Goal: Task Accomplishment & Management: Complete application form

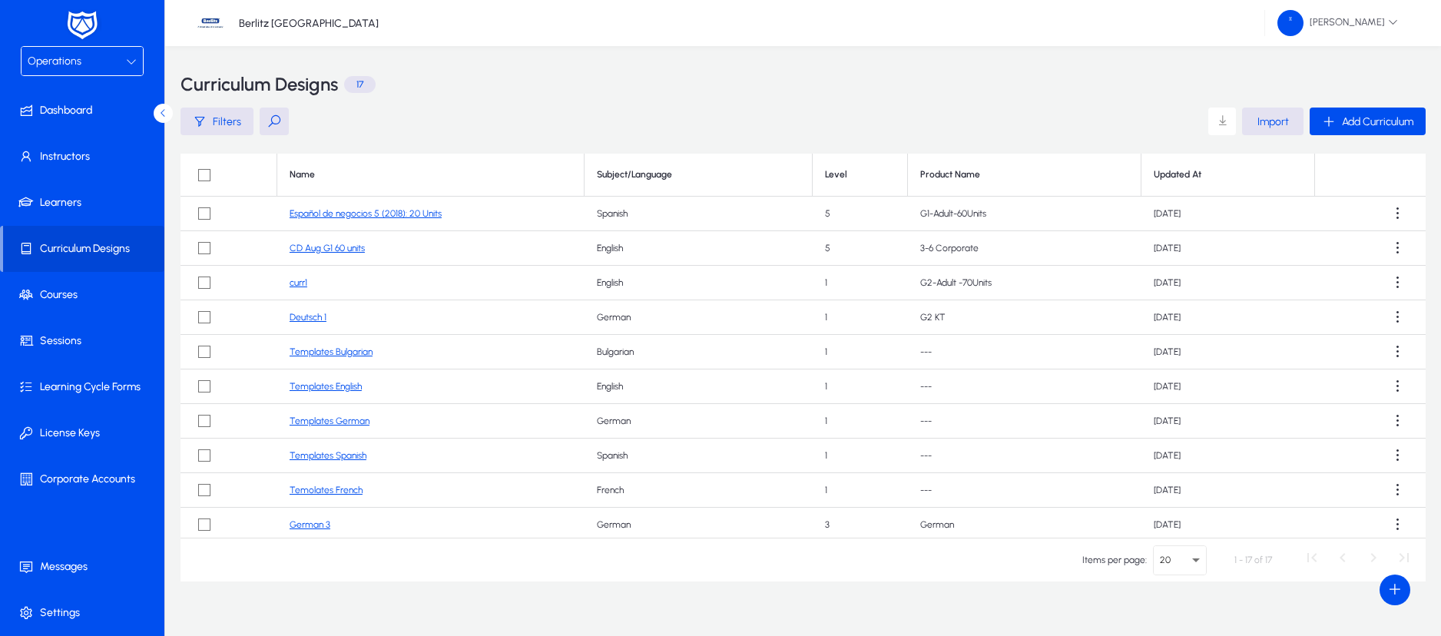
click at [111, 66] on div "Operations" at bounding box center [77, 61] width 98 height 20
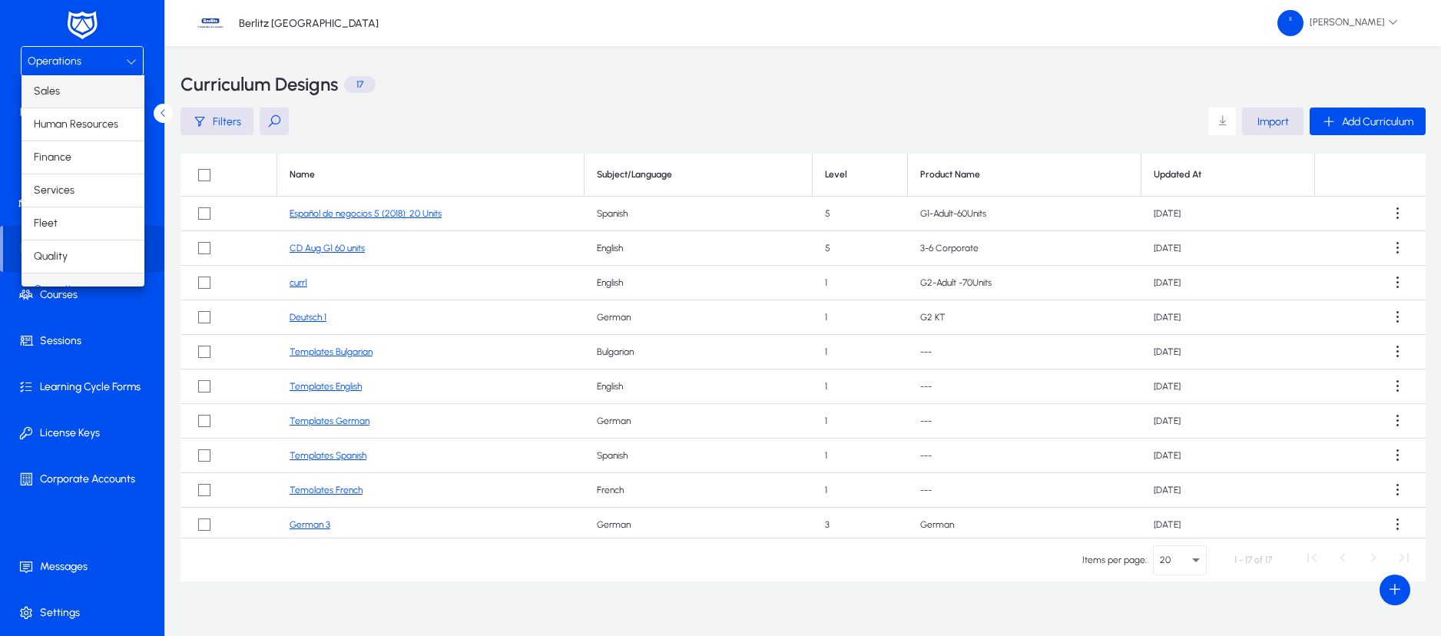
scroll to position [19, 0]
click at [88, 51] on div at bounding box center [720, 318] width 1441 height 636
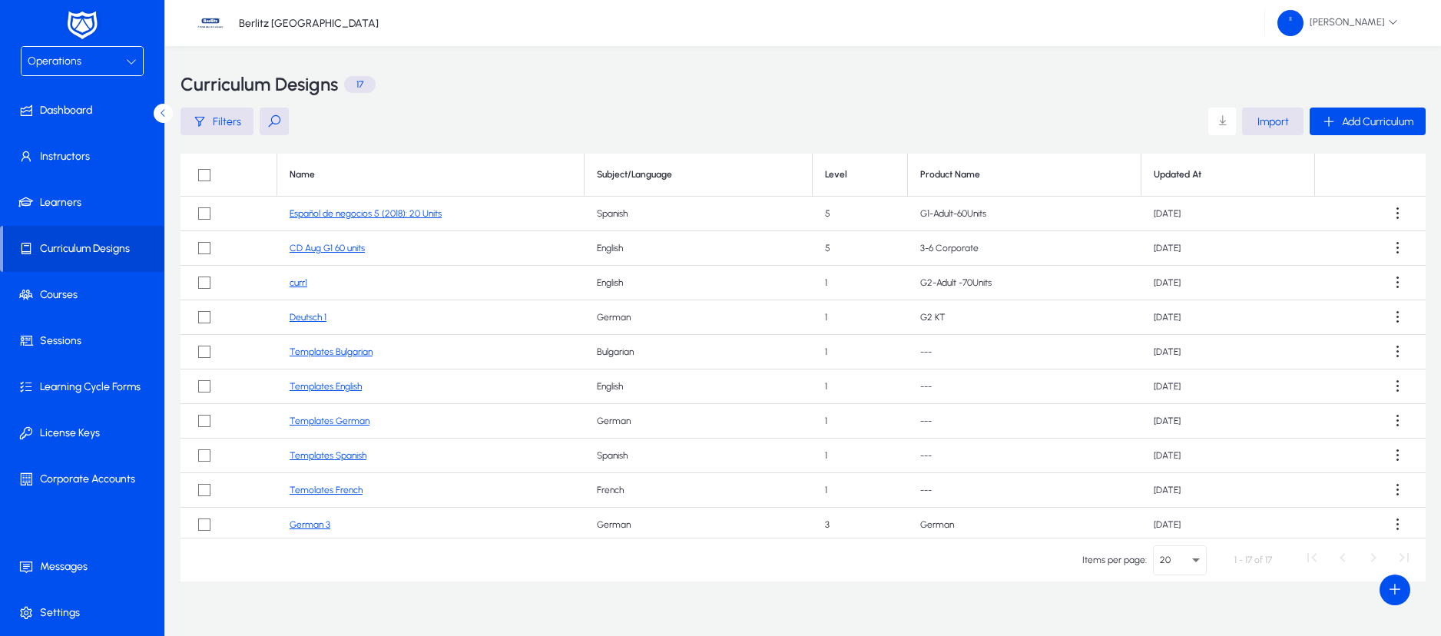
click at [79, 61] on span "Operations" at bounding box center [55, 61] width 54 height 13
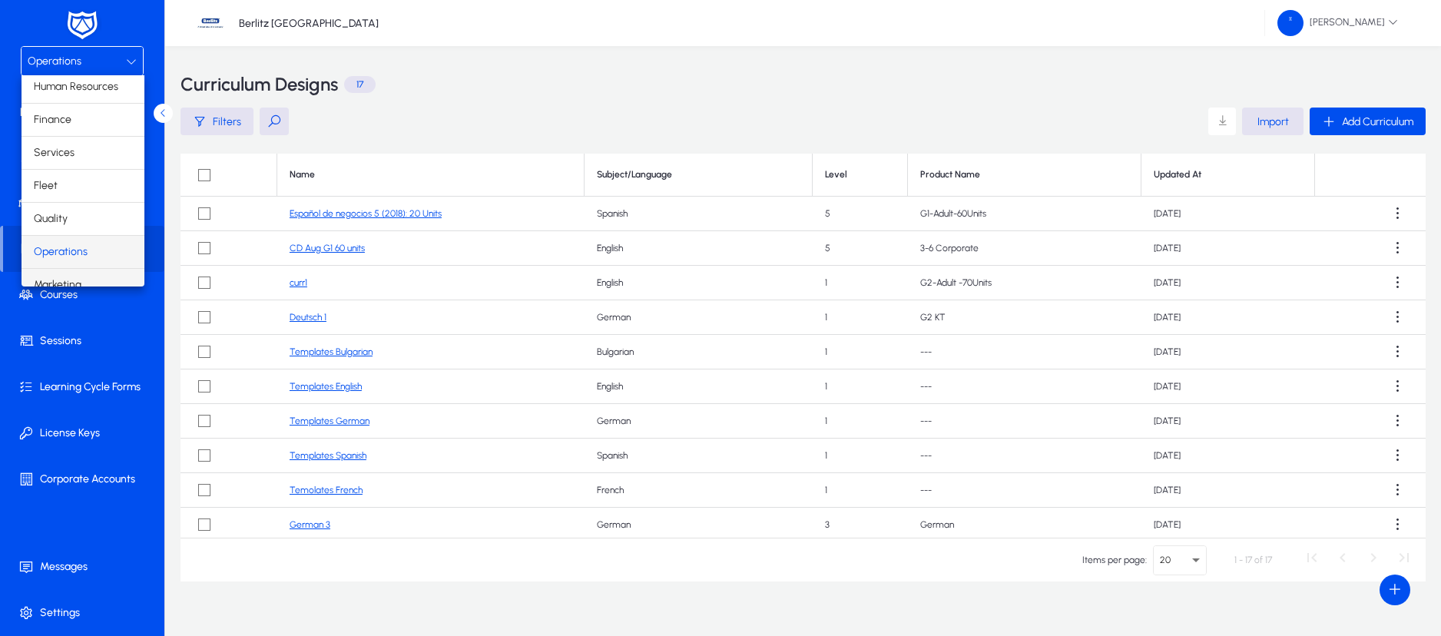
scroll to position [52, 0]
click at [70, 265] on span "Marketing" at bounding box center [58, 270] width 48 height 18
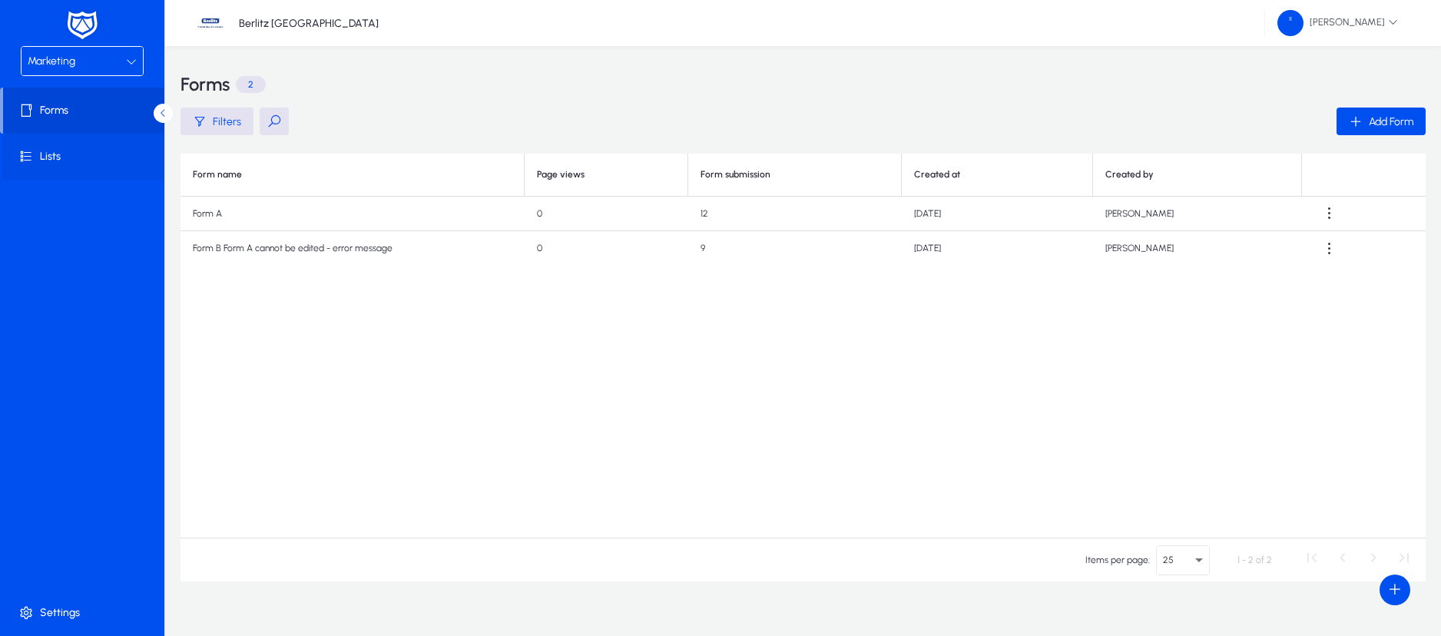
click at [76, 157] on span "Lists" at bounding box center [85, 156] width 164 height 15
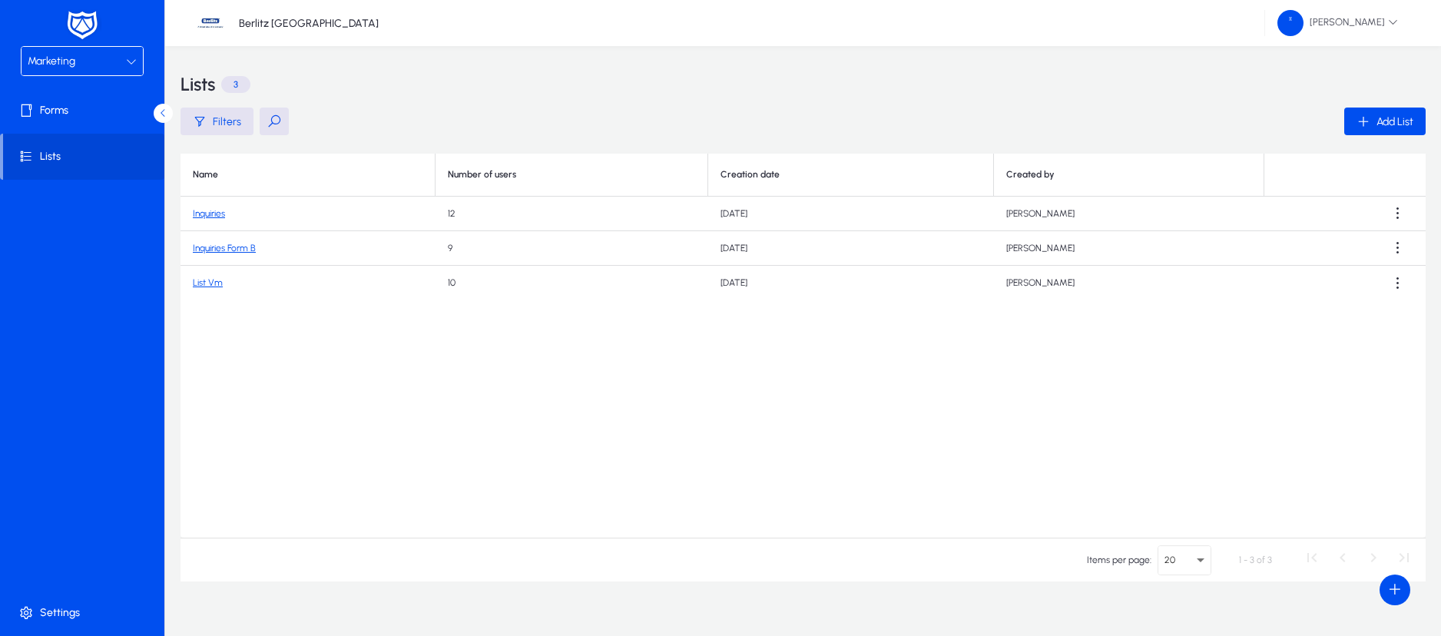
click at [217, 209] on link "Inquiries" at bounding box center [209, 213] width 32 height 11
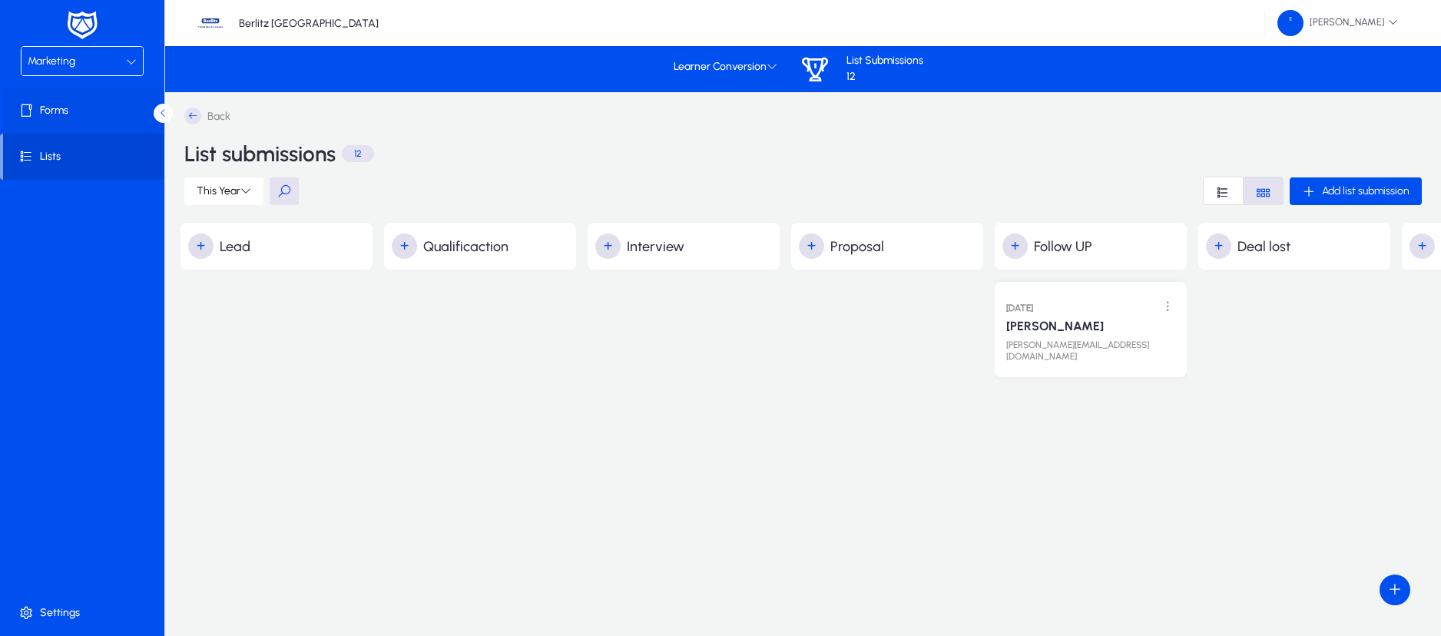
click at [91, 113] on span "Forms" at bounding box center [85, 110] width 164 height 15
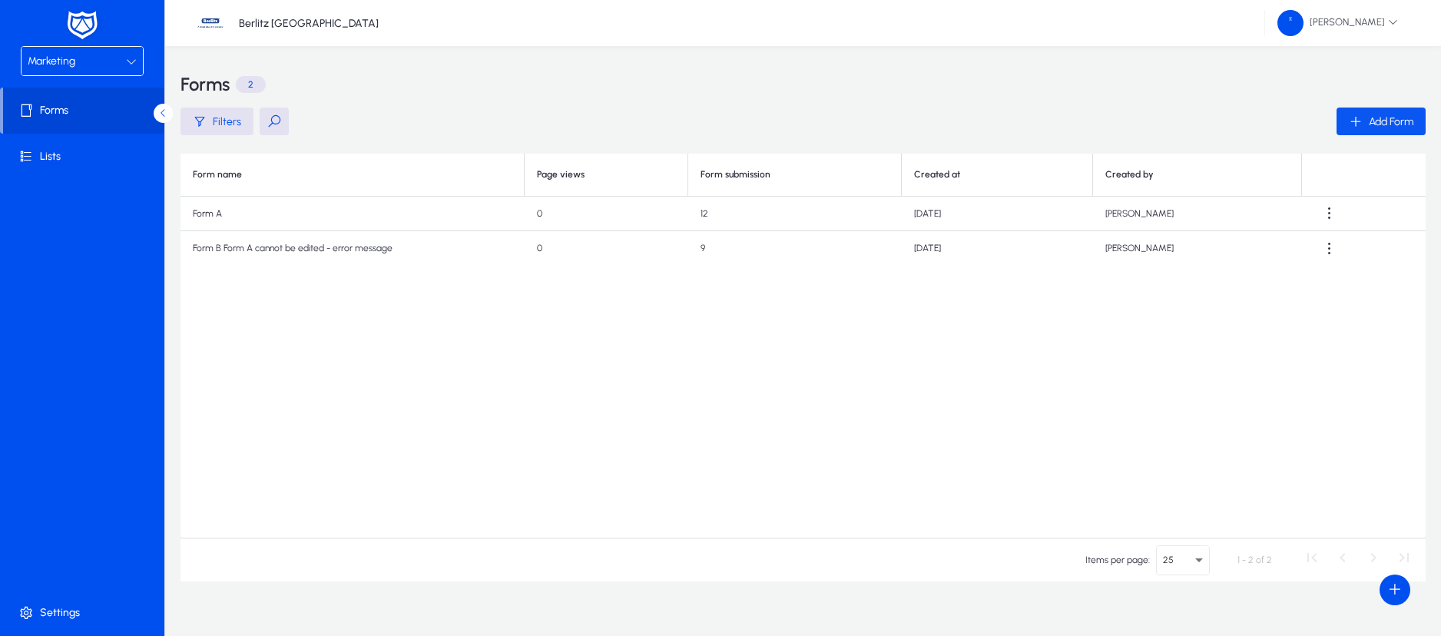
click at [1356, 121] on icon "button" at bounding box center [1356, 121] width 14 height 14
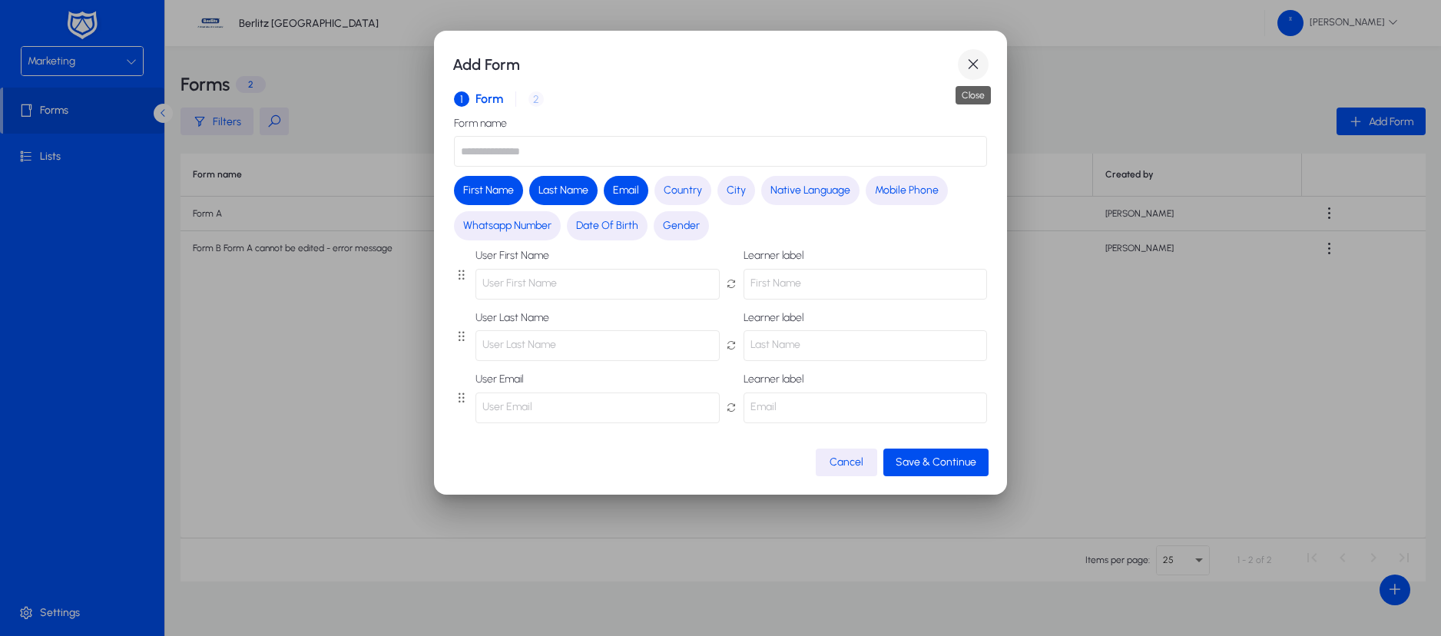
click at [973, 67] on span "button" at bounding box center [973, 64] width 31 height 31
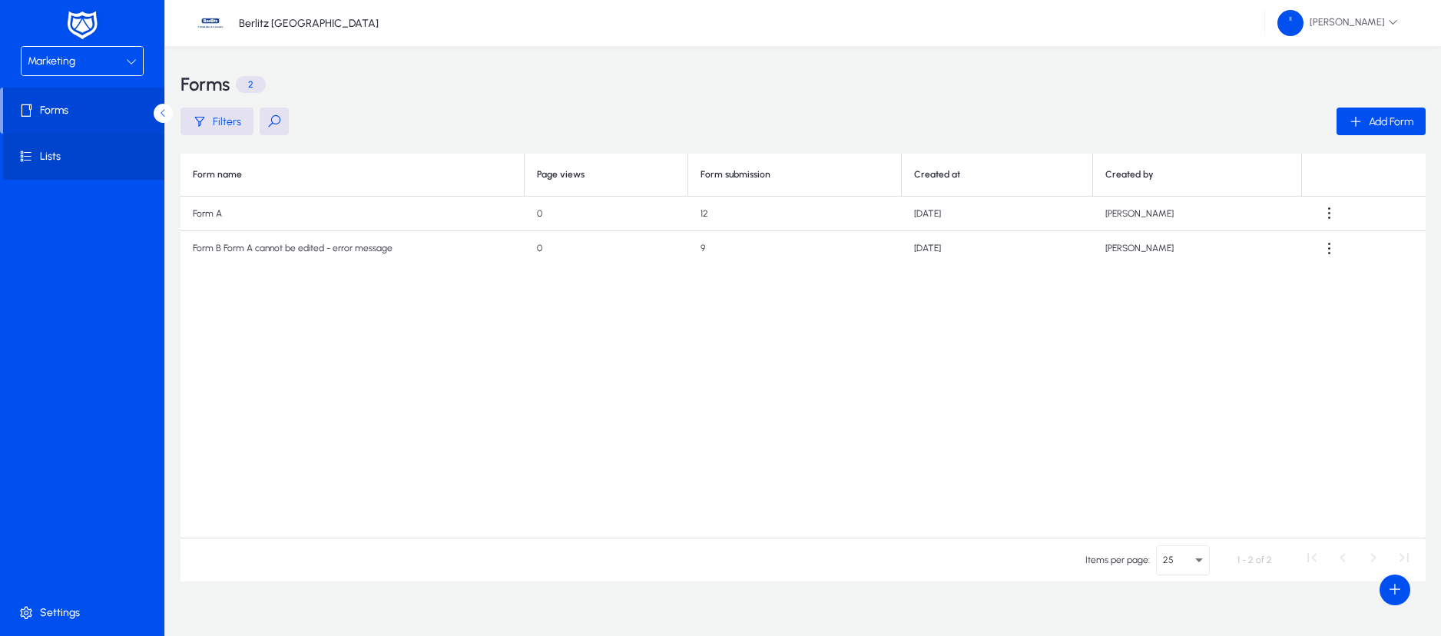
click at [50, 144] on span at bounding box center [85, 156] width 164 height 37
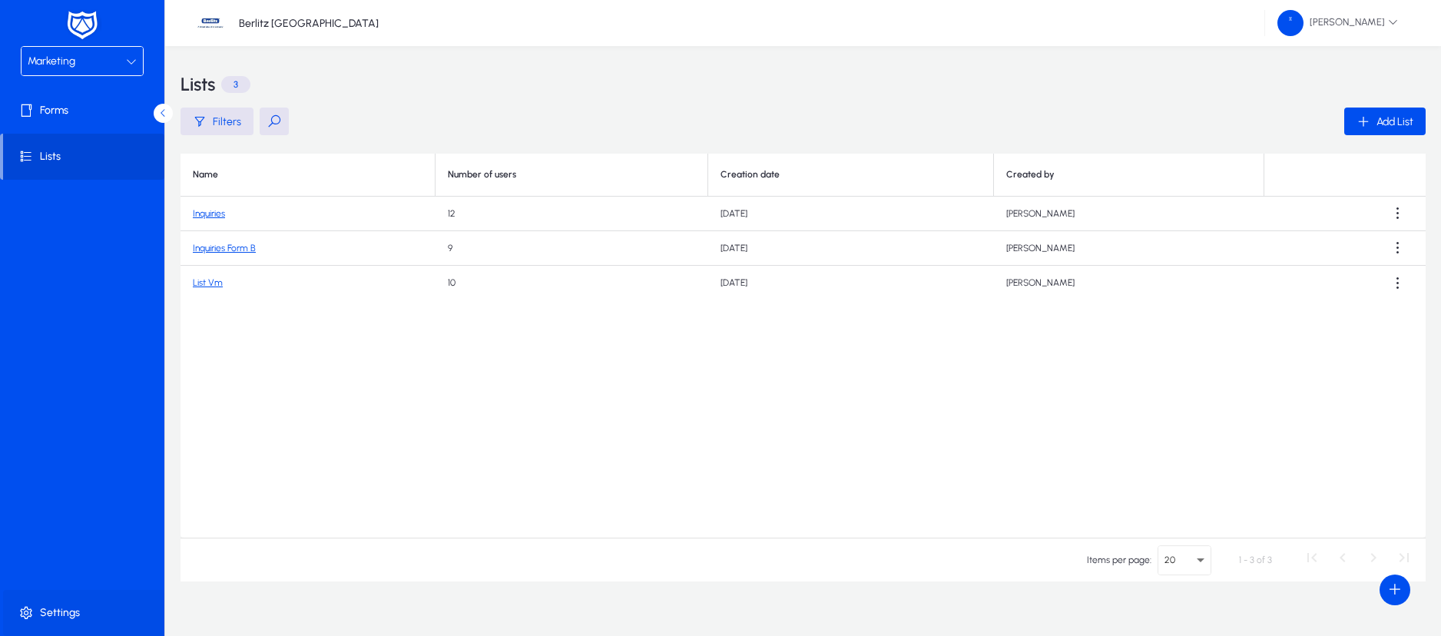
click at [41, 607] on span "Settings" at bounding box center [85, 612] width 164 height 15
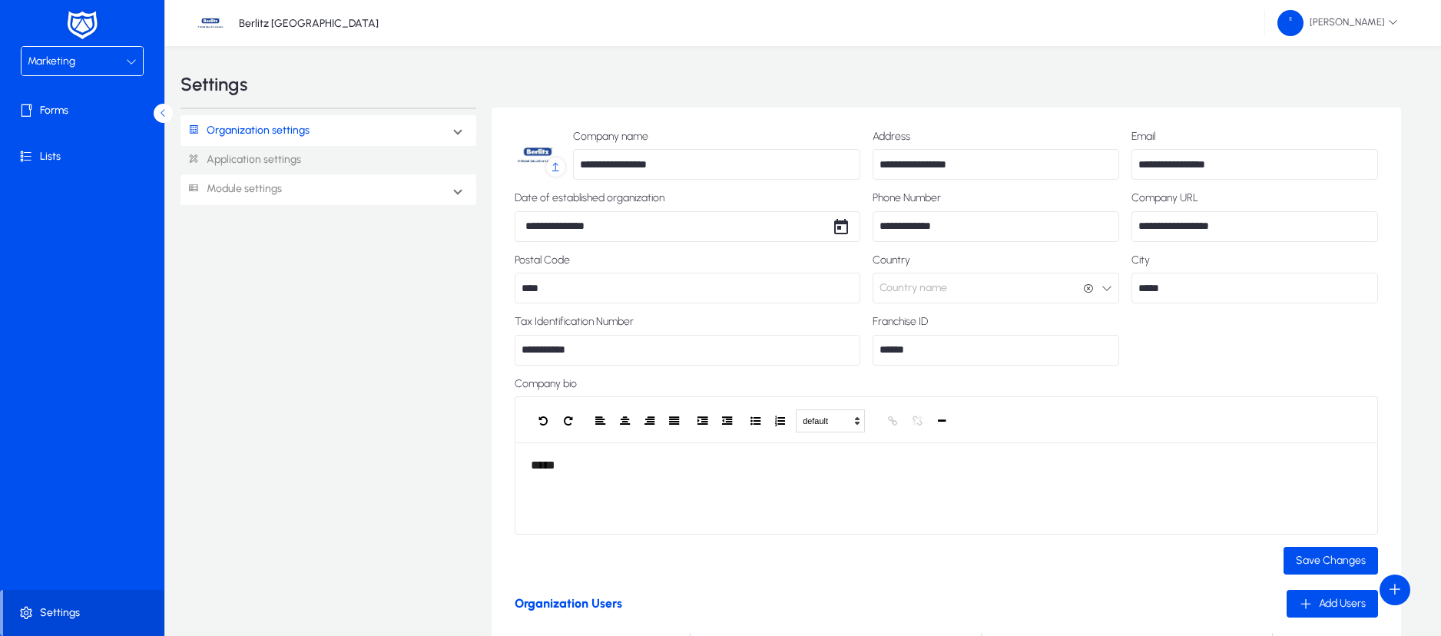
click at [297, 190] on mat-expansion-panel-header "Module settings" at bounding box center [329, 189] width 296 height 31
click at [211, 330] on link "Marketing" at bounding box center [224, 332] width 51 height 18
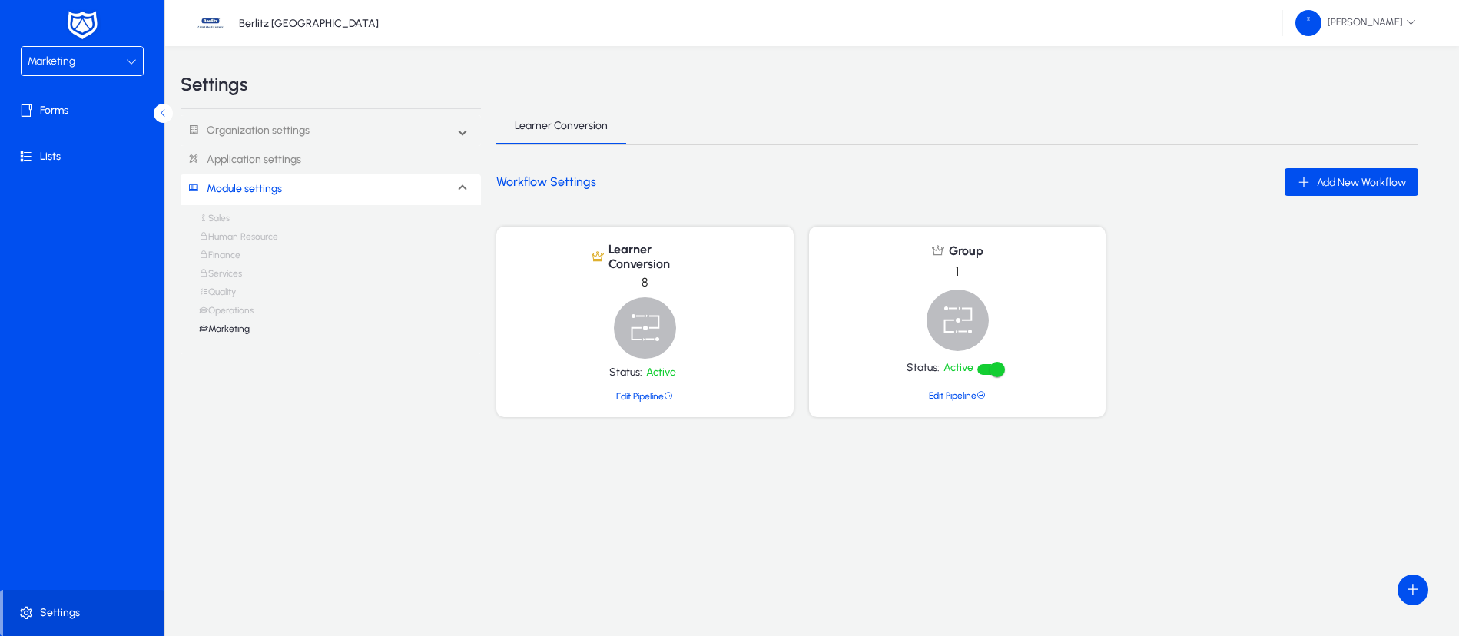
click at [643, 330] on img at bounding box center [645, 327] width 62 height 61
click at [636, 399] on link "Edit Pipeline" at bounding box center [644, 396] width 57 height 11
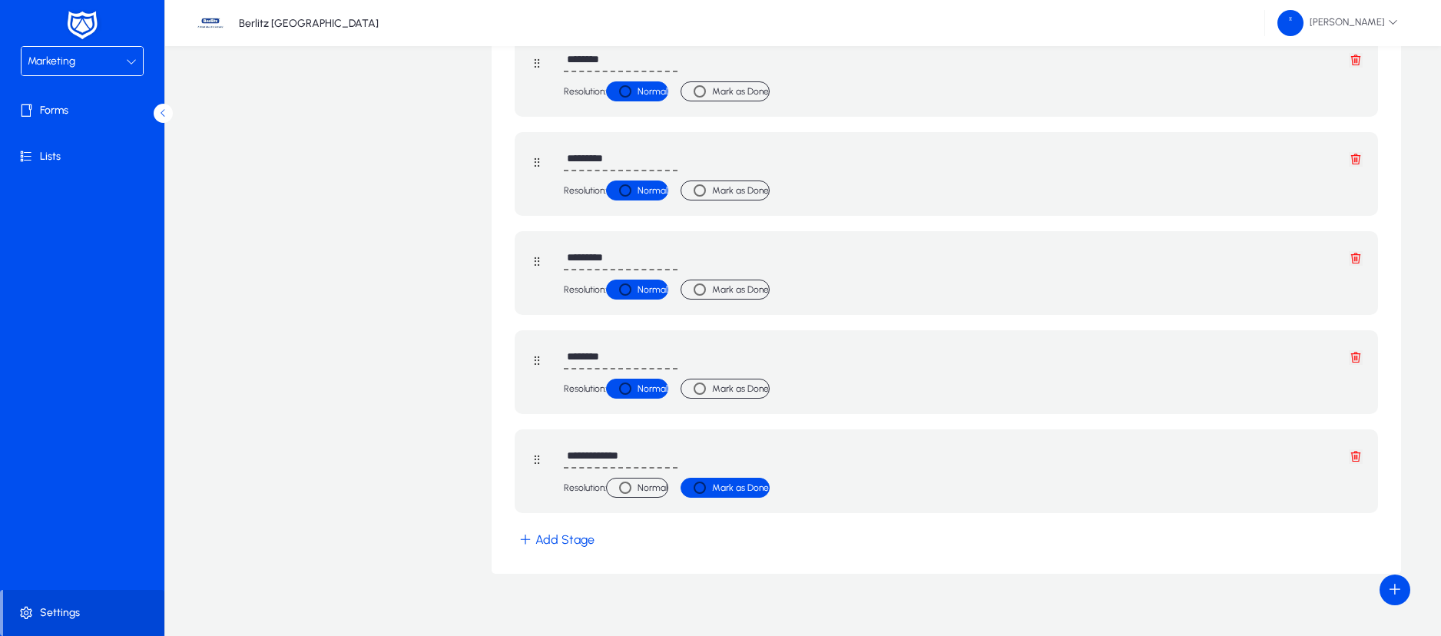
scroll to position [490, 0]
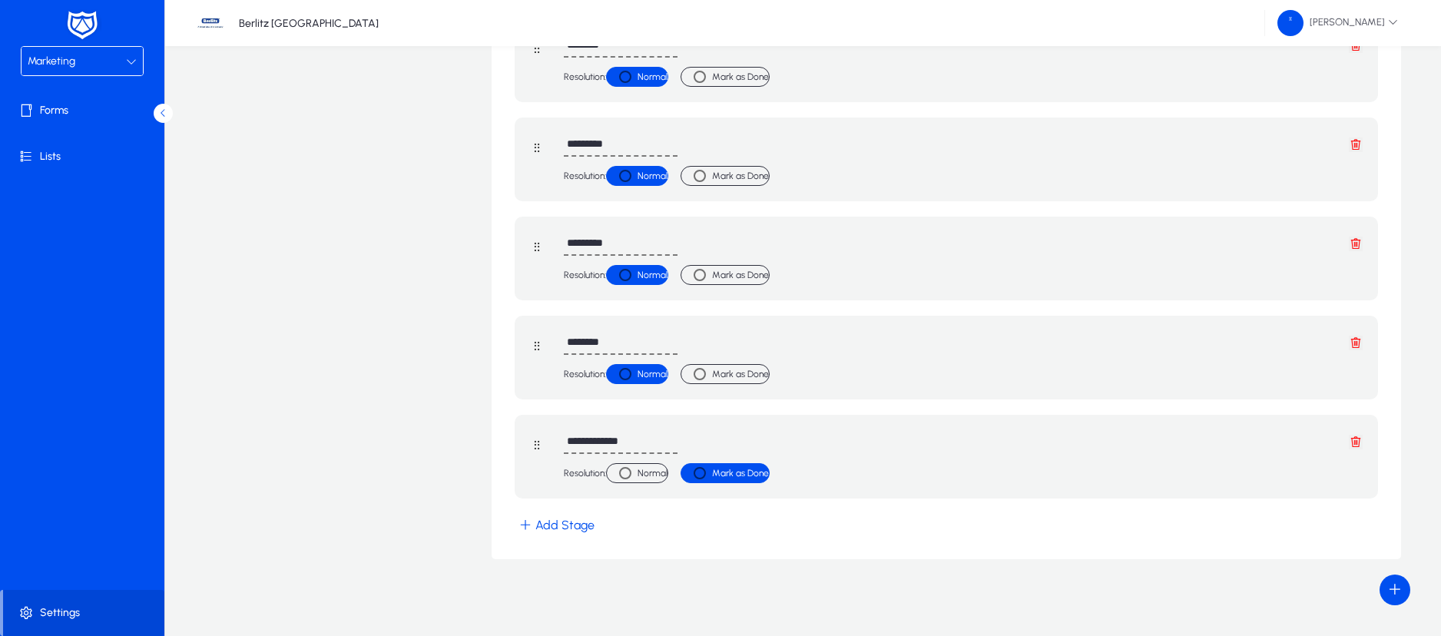
click at [563, 522] on button "Add Stage" at bounding box center [557, 525] width 84 height 22
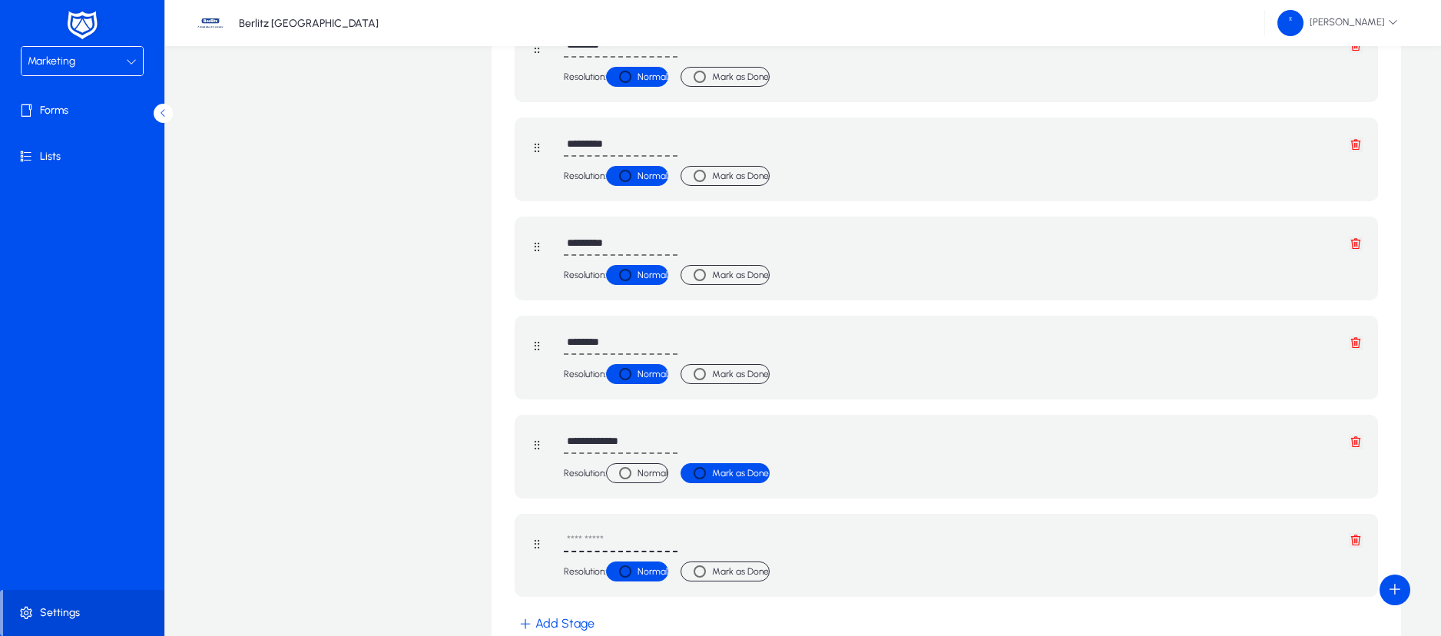
click at [600, 537] on input "text" at bounding box center [621, 541] width 114 height 24
click at [129, 52] on div at bounding box center [131, 61] width 11 height 18
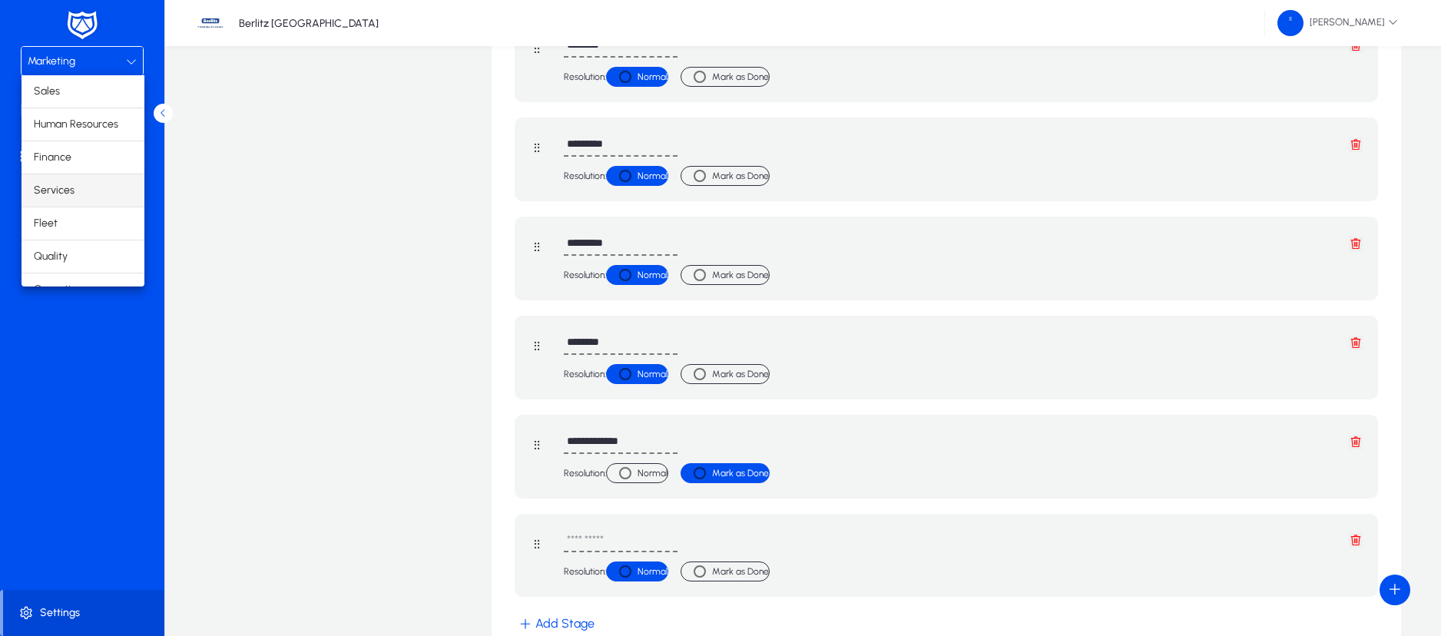
scroll to position [52, 0]
click at [82, 107] on mat-option "Finance" at bounding box center [83, 105] width 123 height 32
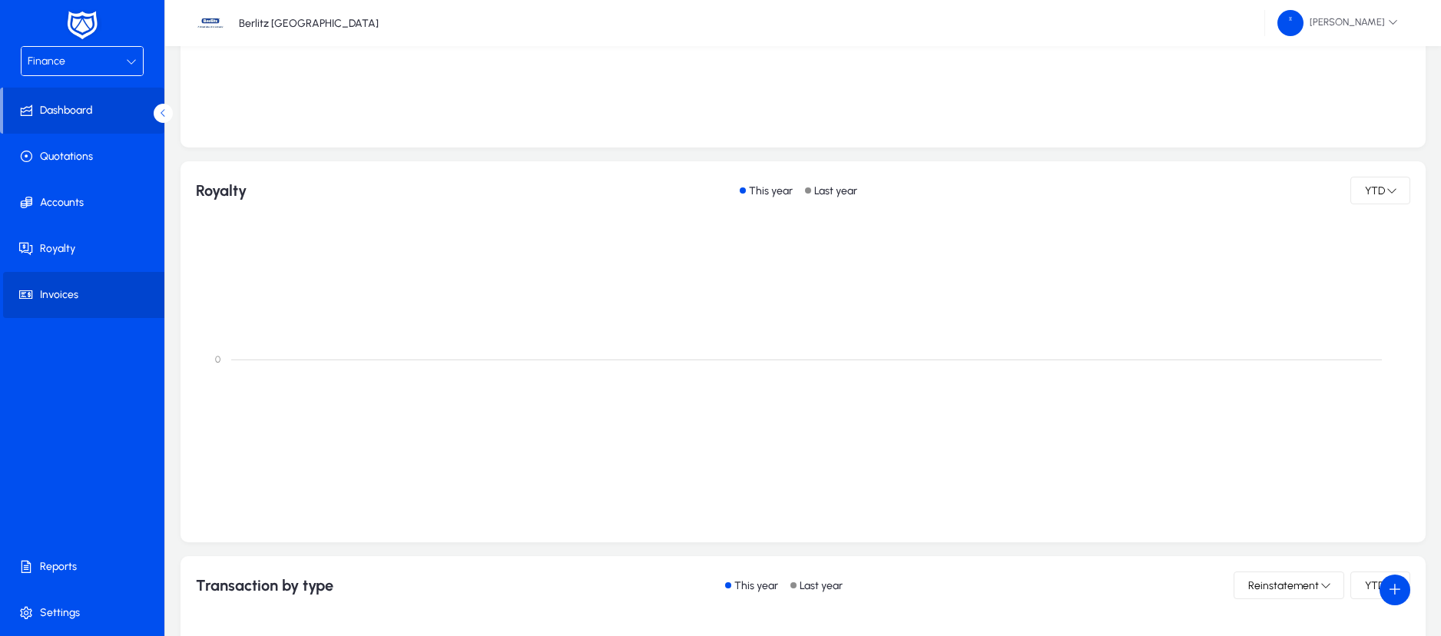
click at [54, 287] on span "Invoices" at bounding box center [85, 294] width 164 height 15
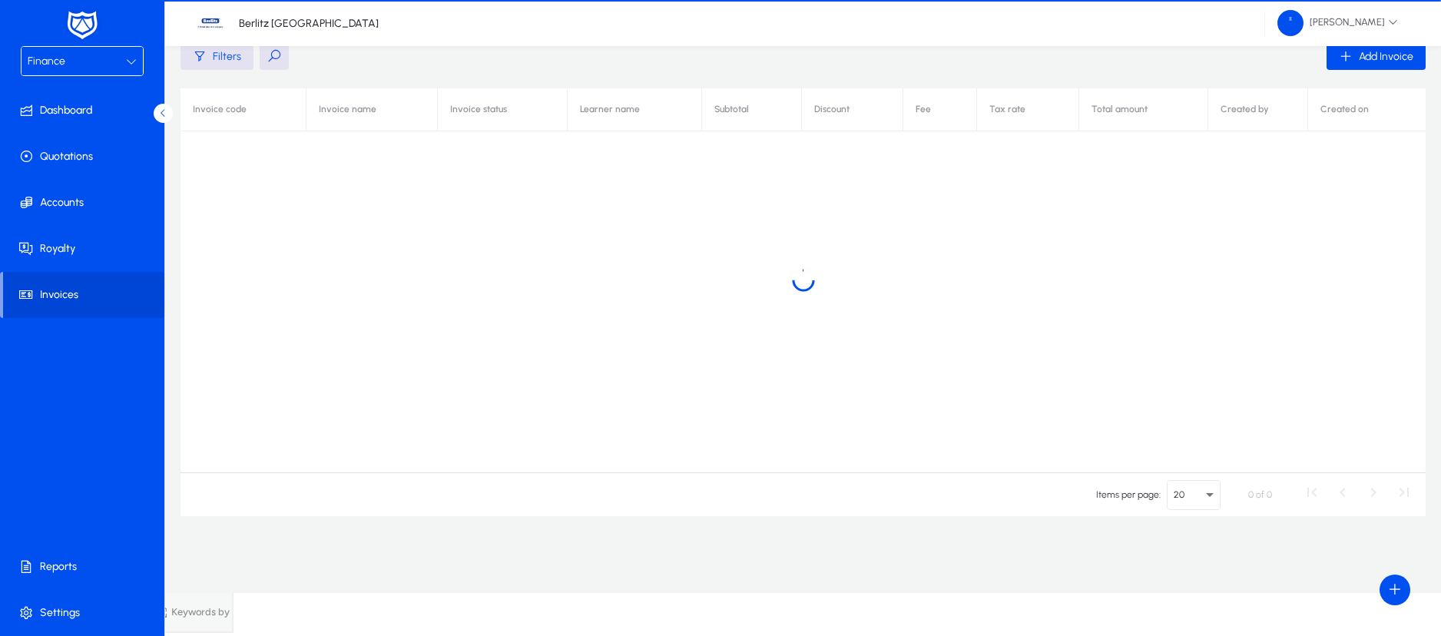
scroll to position [78, 0]
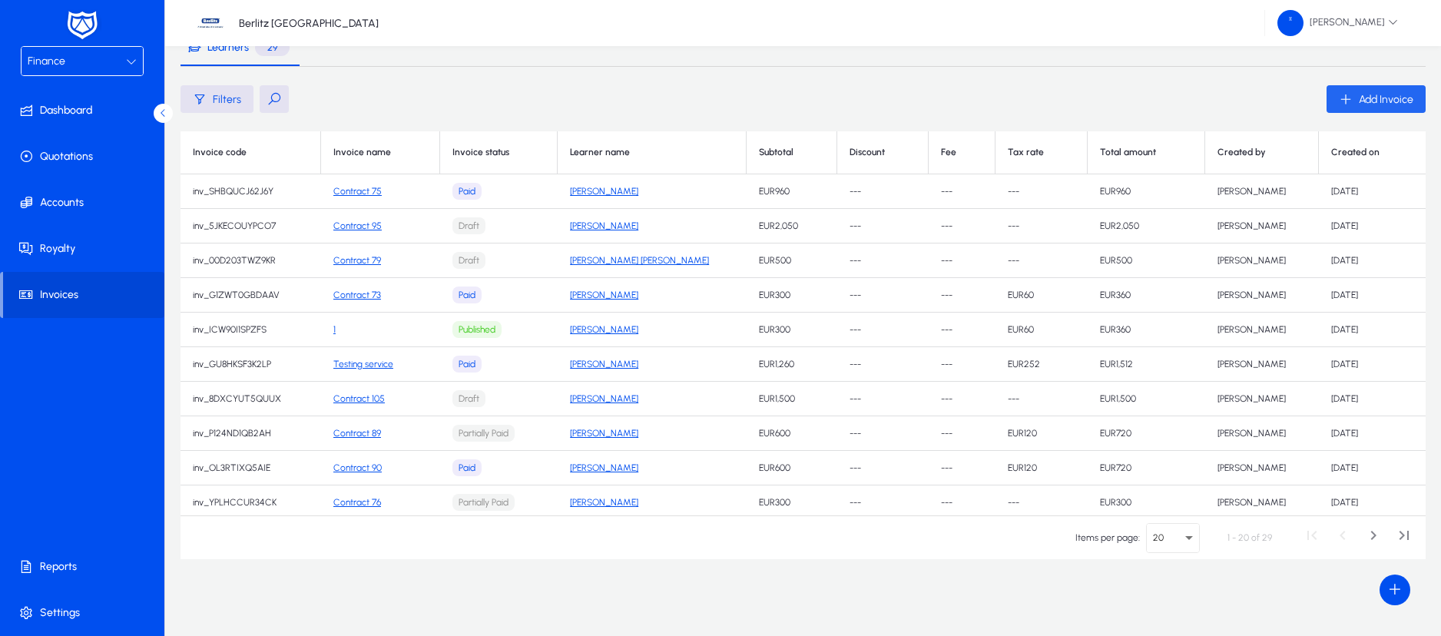
click at [1387, 100] on span "Add Invoice" at bounding box center [1386, 99] width 55 height 13
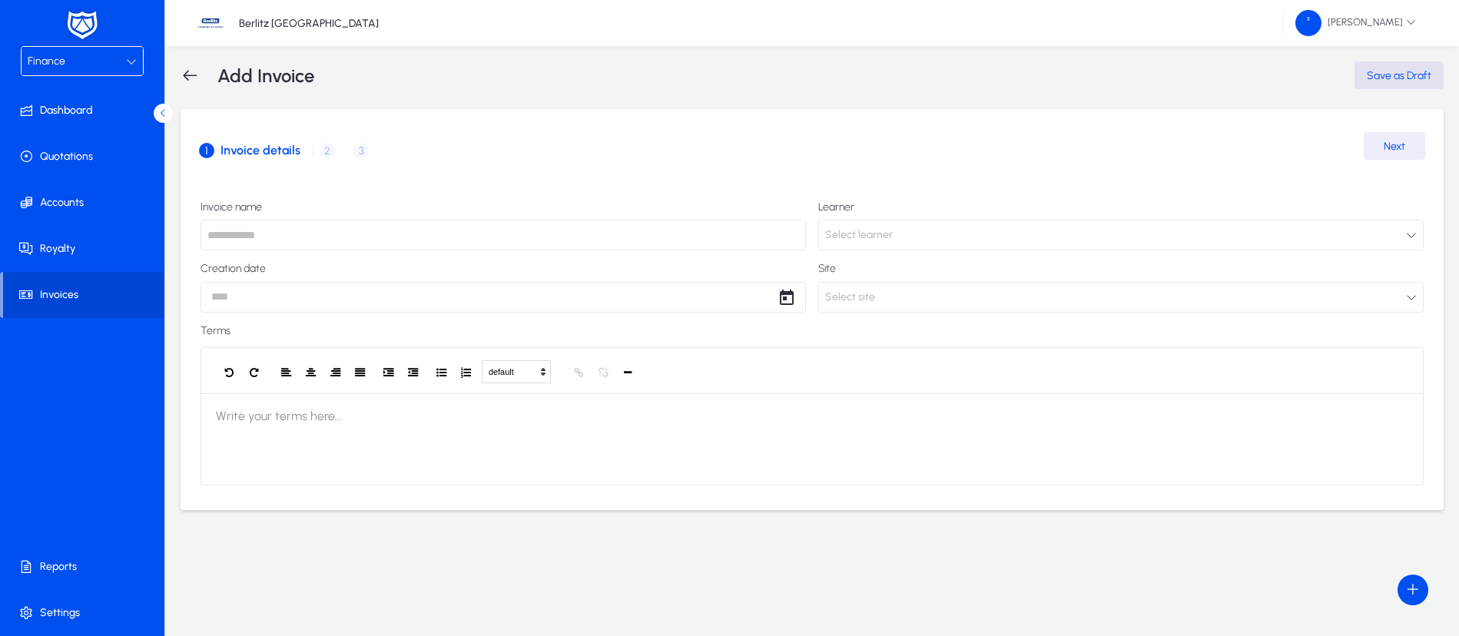
click at [115, 58] on div "Finance" at bounding box center [77, 61] width 98 height 20
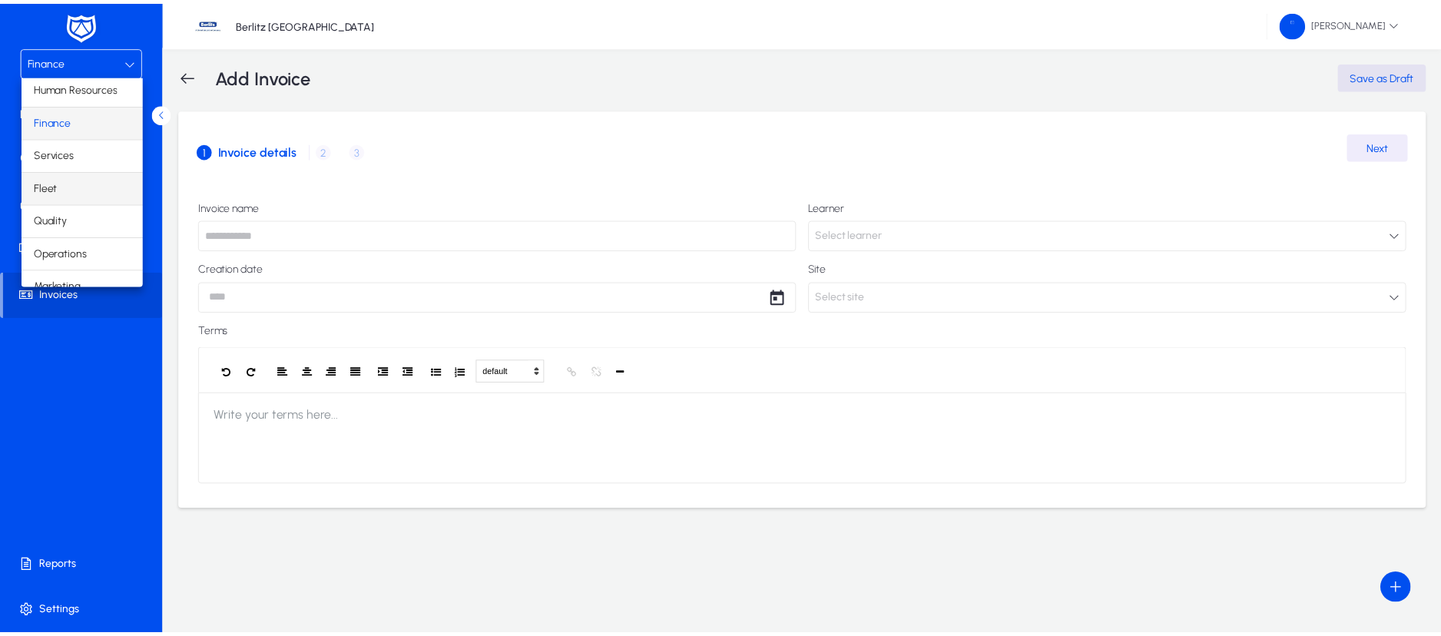
scroll to position [52, 0]
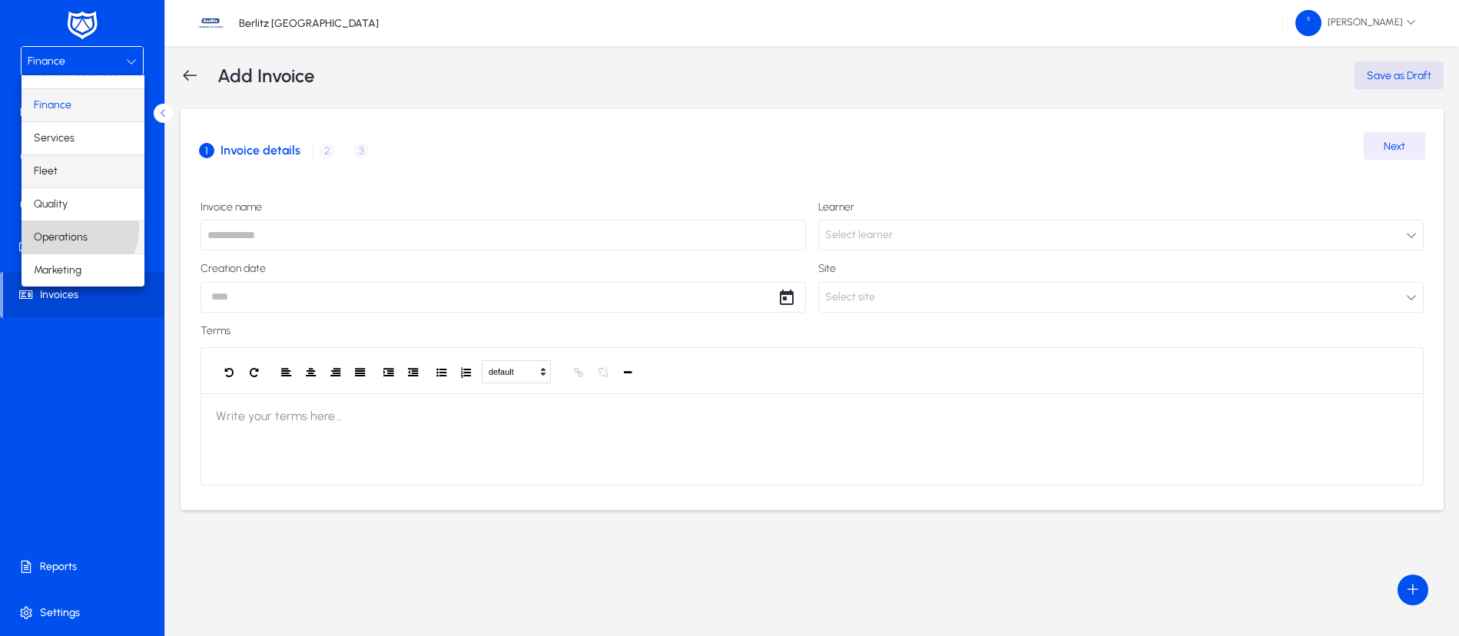
click at [78, 229] on span "Operations" at bounding box center [61, 237] width 54 height 18
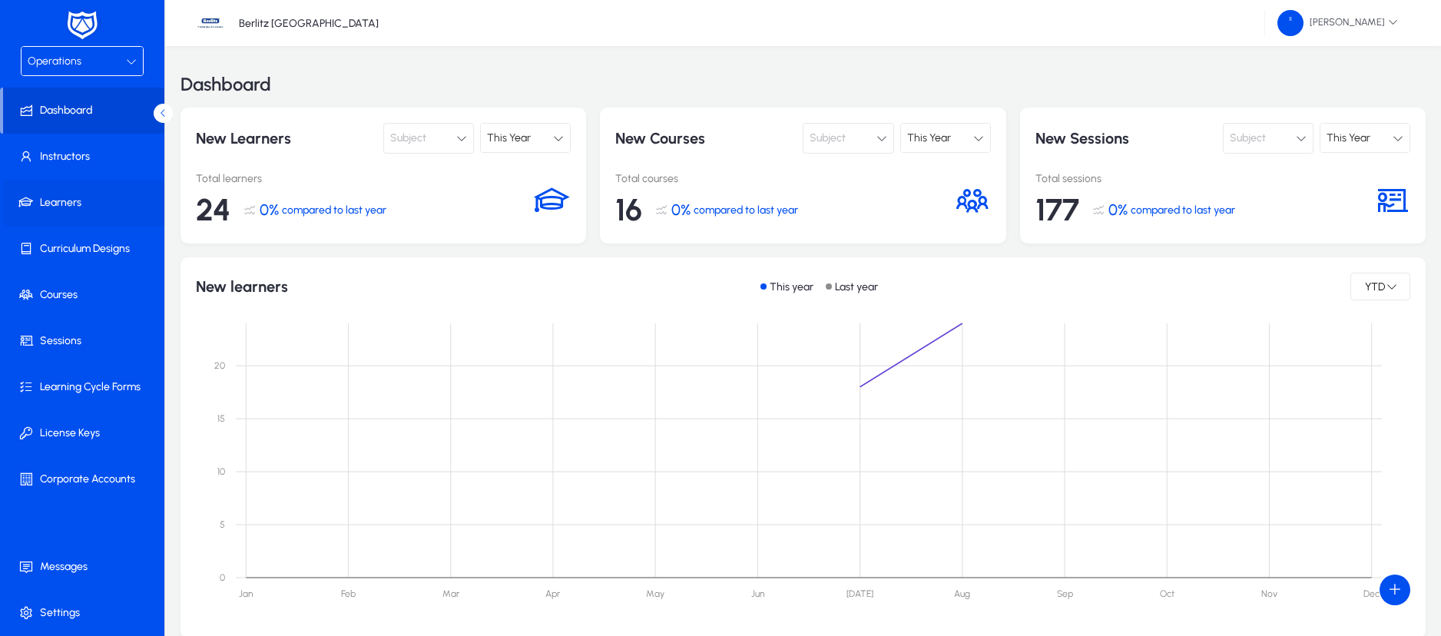
click at [81, 196] on span "Learners" at bounding box center [85, 202] width 164 height 15
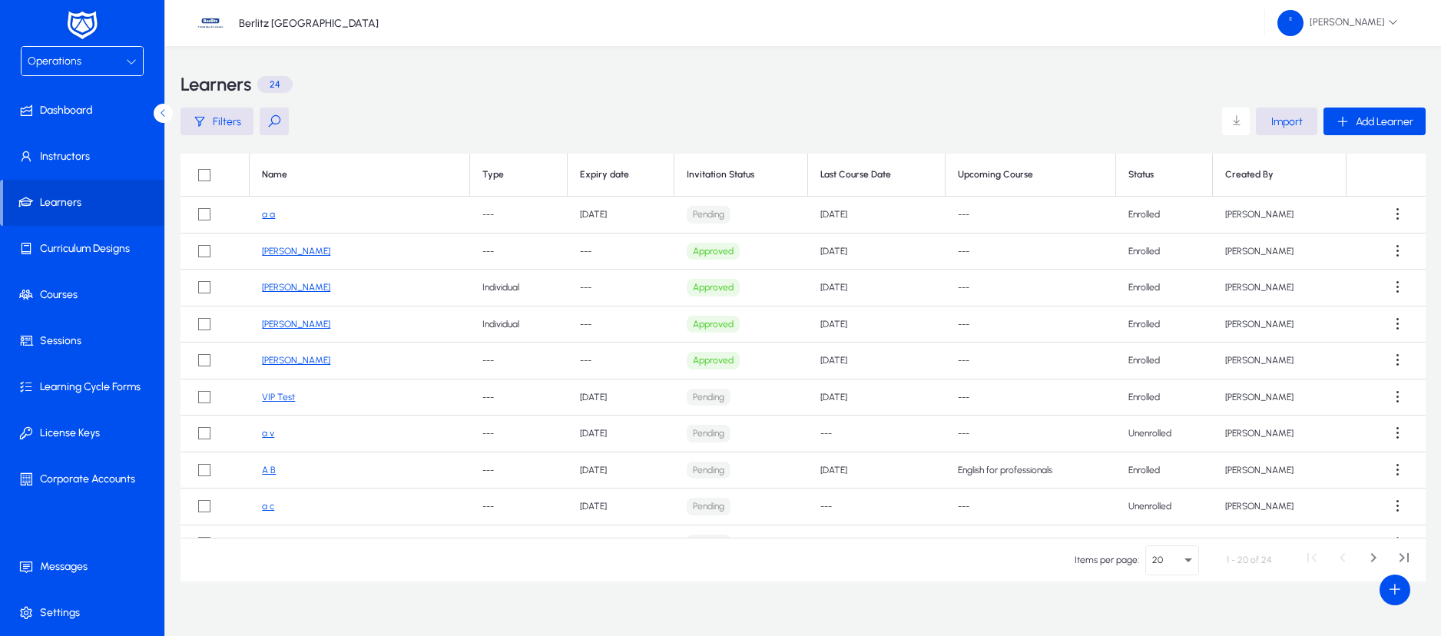
click at [267, 214] on link "a a" at bounding box center [268, 214] width 13 height 11
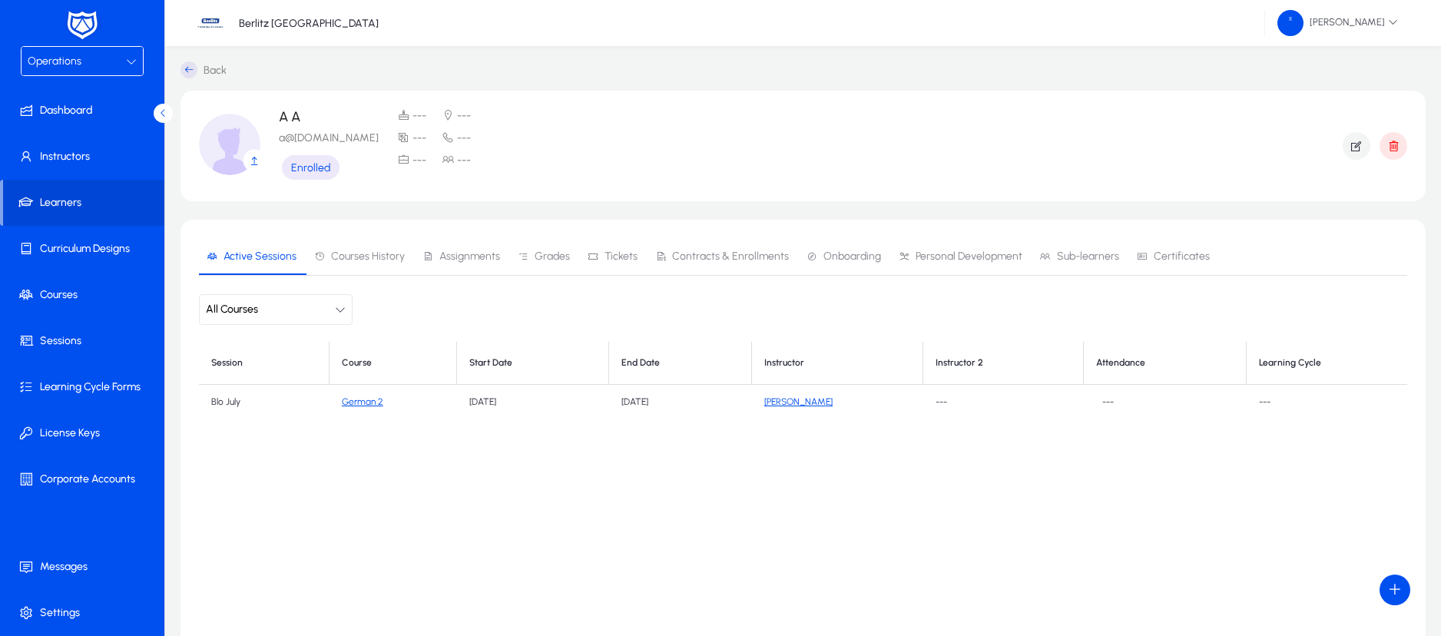
click at [732, 257] on span "Contracts & Enrollments" at bounding box center [730, 256] width 117 height 11
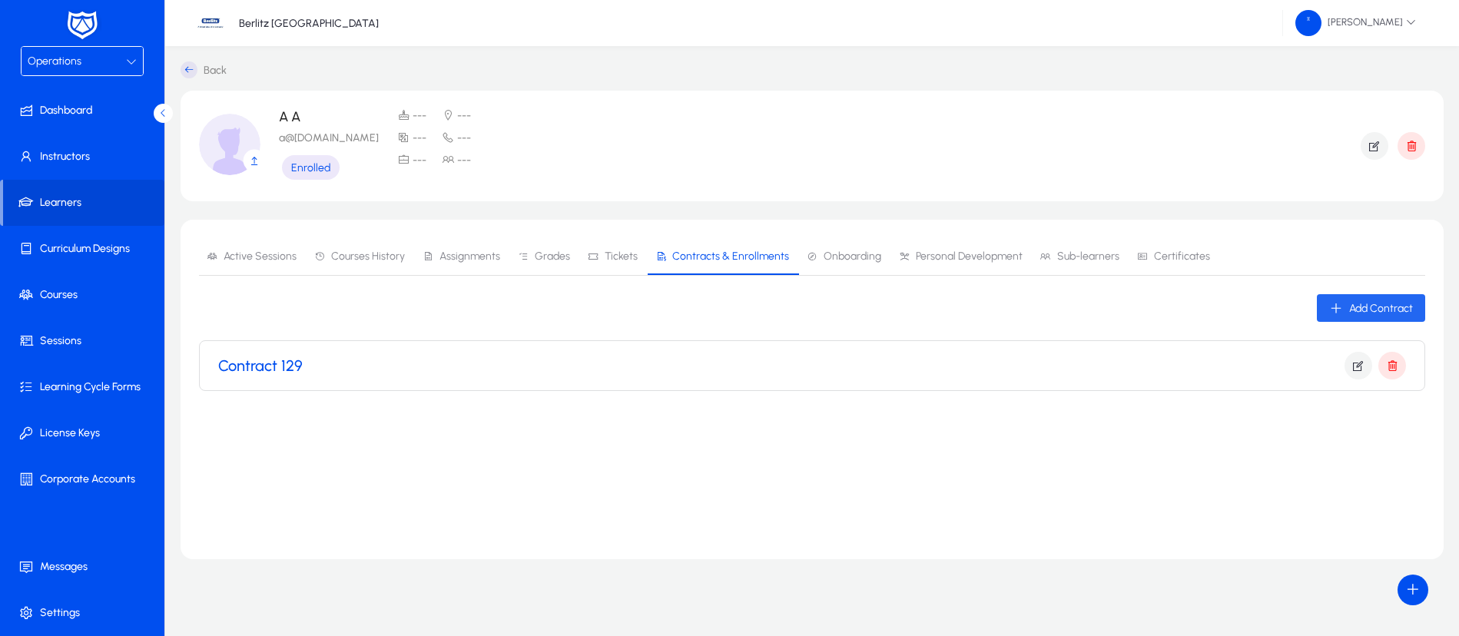
click at [1384, 313] on span "Add Contract" at bounding box center [1381, 308] width 64 height 13
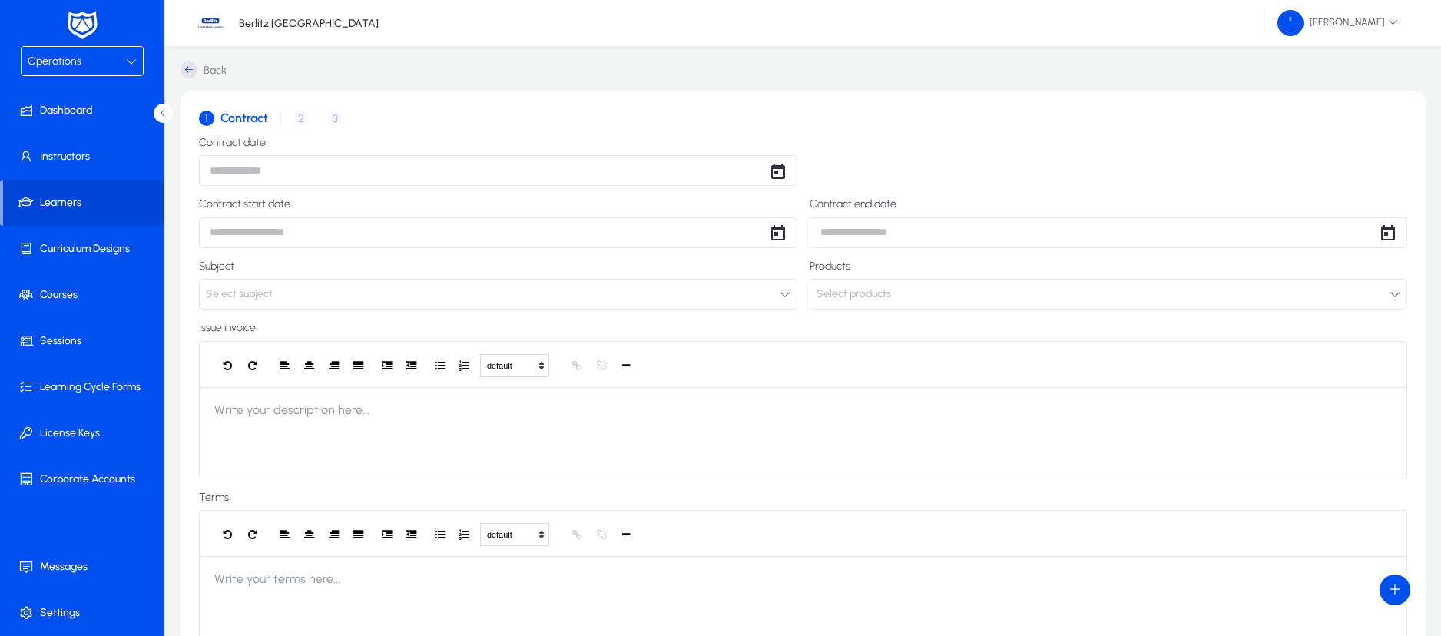
click at [296, 117] on div "1 Contract 2 Enrollment 3 Invoice details" at bounding box center [803, 118] width 1208 height 37
click at [304, 118] on div "1 Contract 2 Enrollment 3 Invoice details" at bounding box center [803, 118] width 1208 height 37
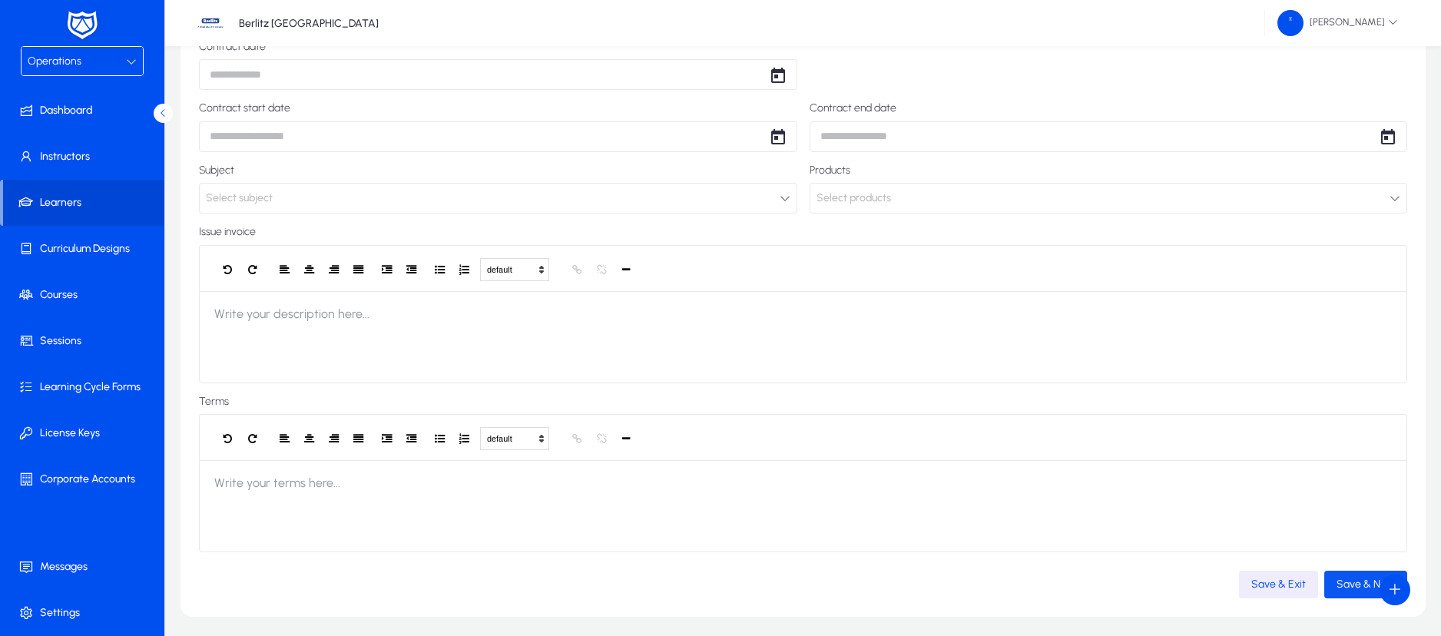
scroll to position [154, 0]
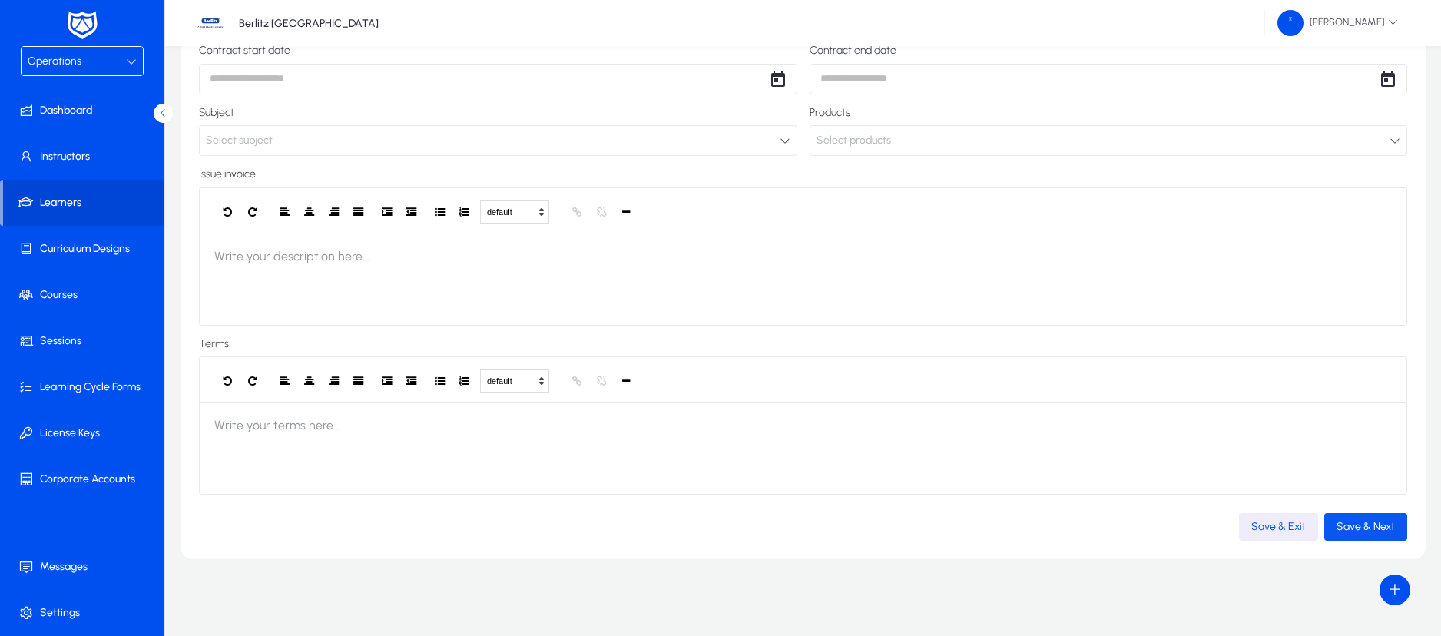
click at [1360, 532] on span "Save & Next" at bounding box center [1366, 526] width 58 height 13
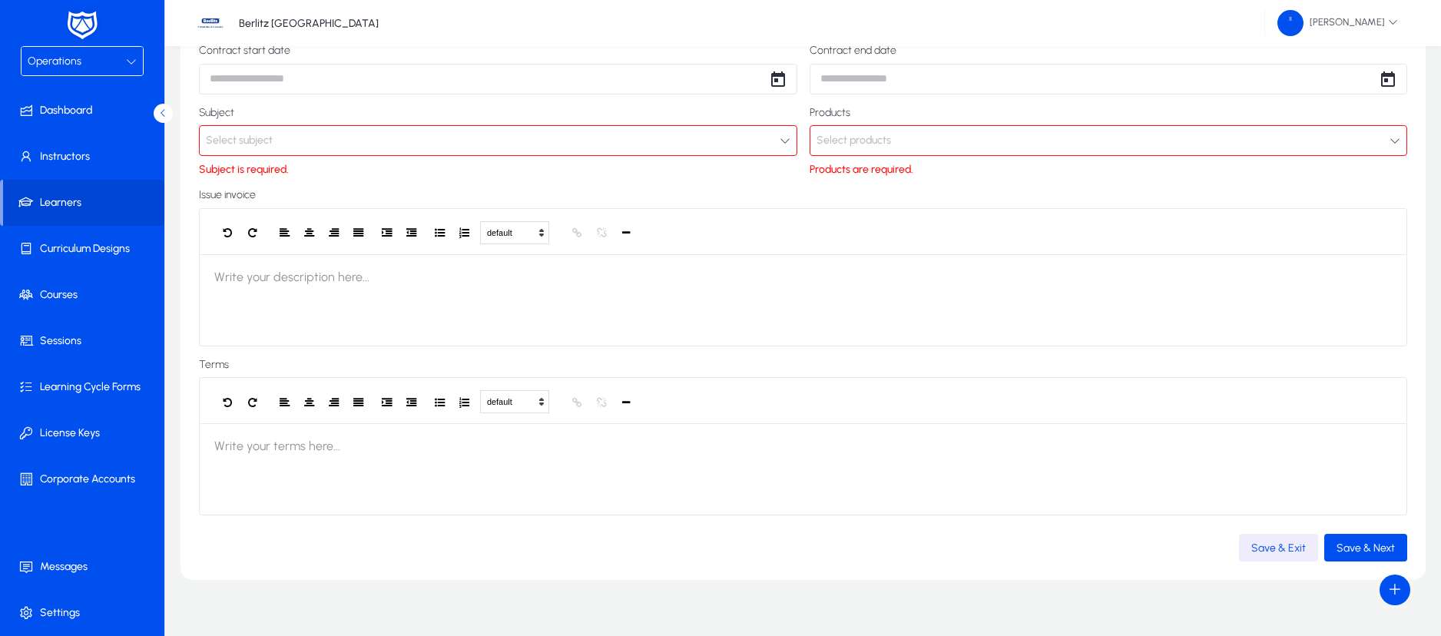
click at [357, 135] on button "Select subject" at bounding box center [498, 140] width 598 height 31
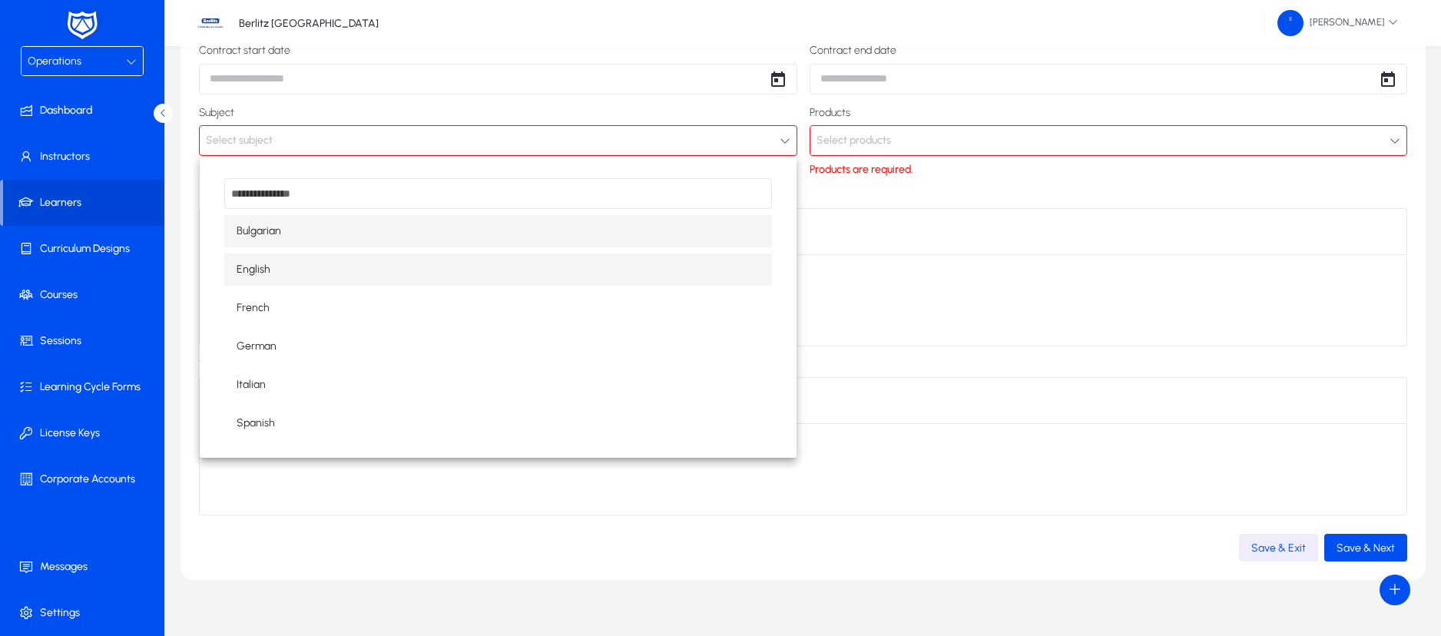
click at [309, 270] on mat-option "English" at bounding box center [498, 270] width 548 height 32
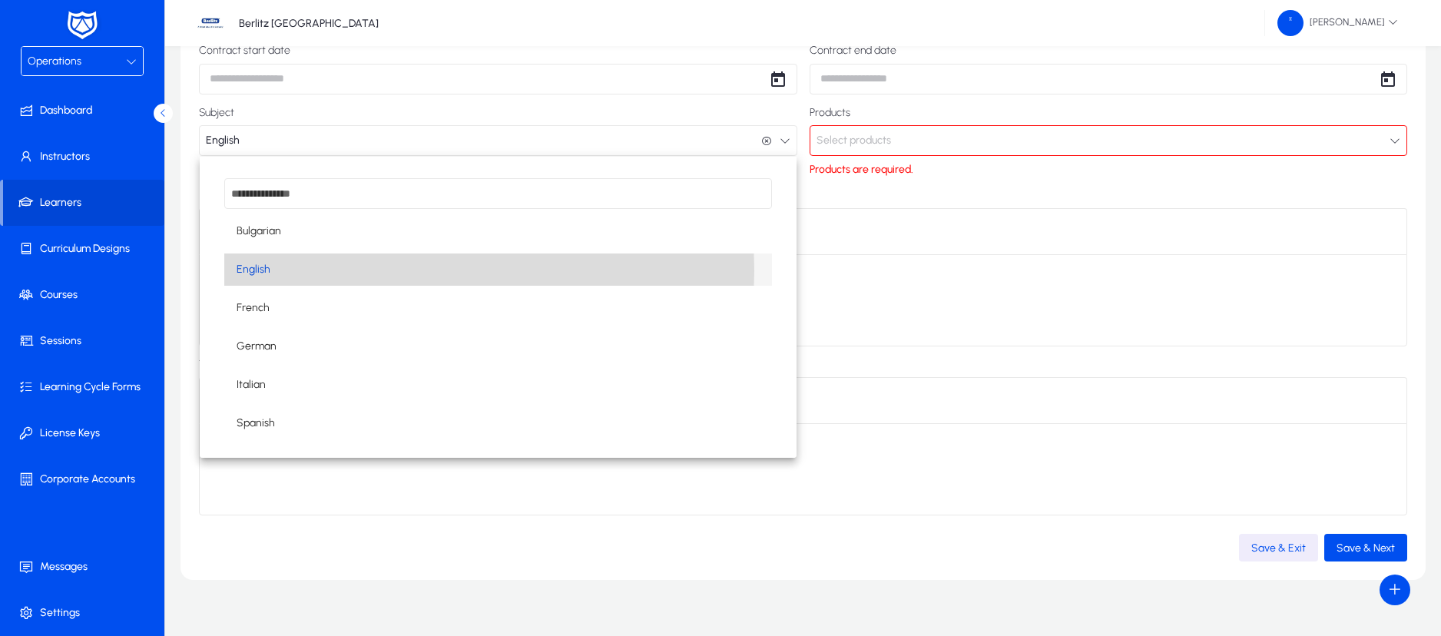
scroll to position [1, 0]
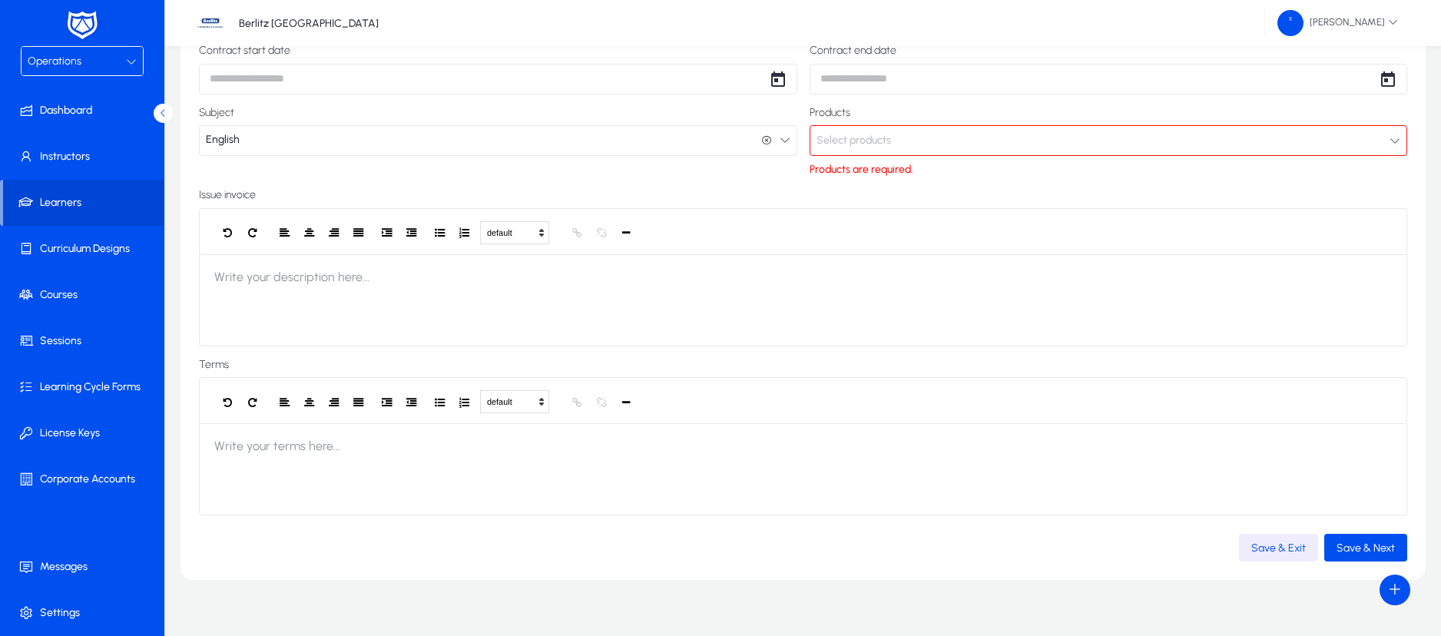
click at [890, 147] on span "Select products" at bounding box center [854, 140] width 75 height 31
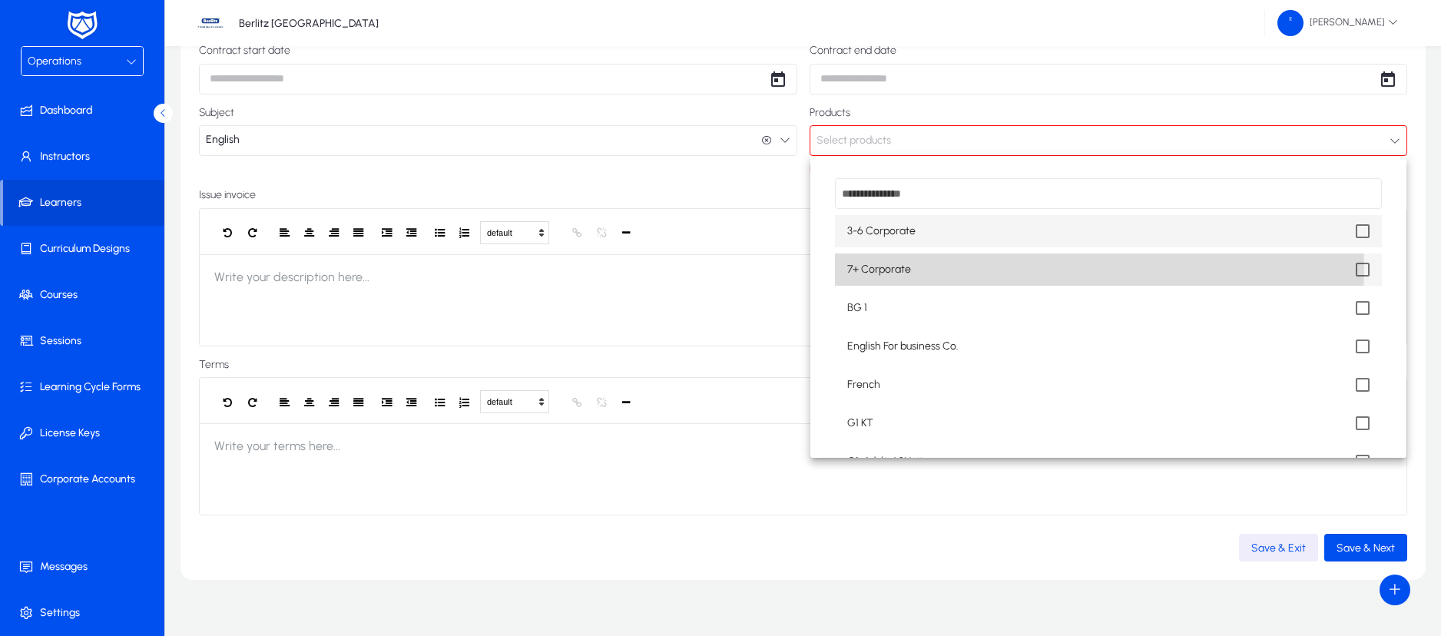
click at [883, 269] on span "7+ Corporate" at bounding box center [879, 269] width 64 height 18
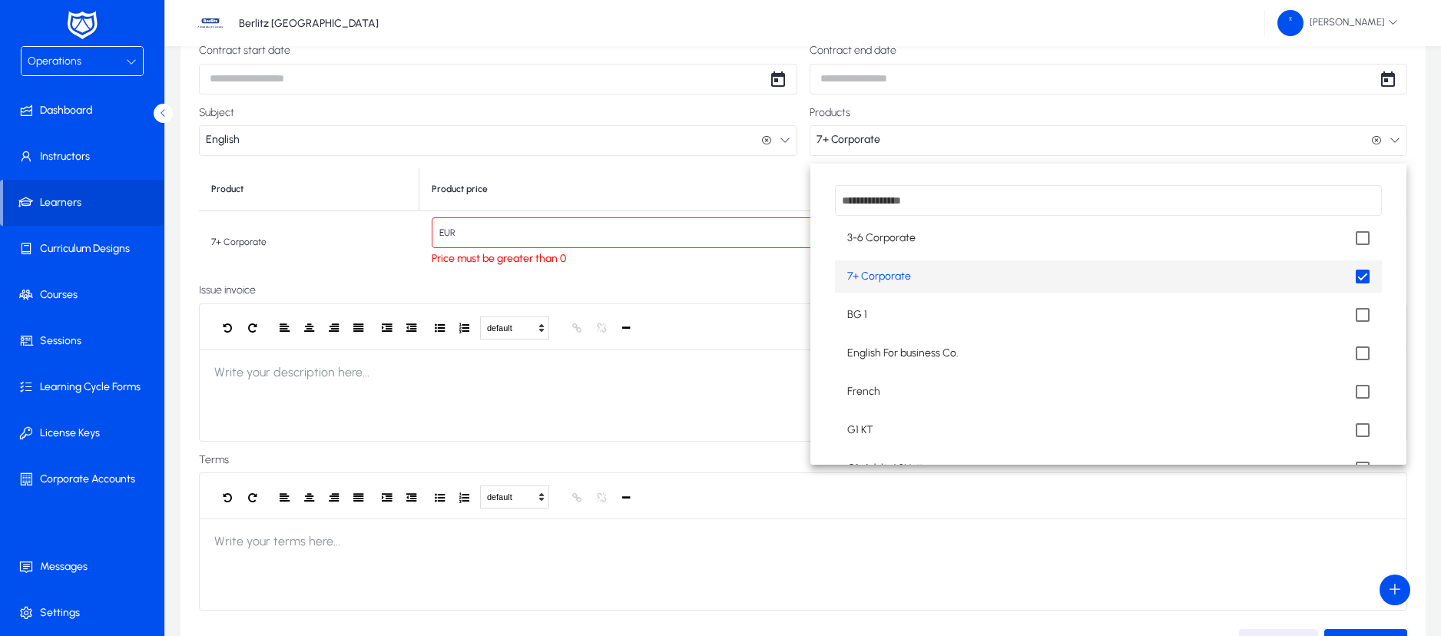
scroll to position [0, 0]
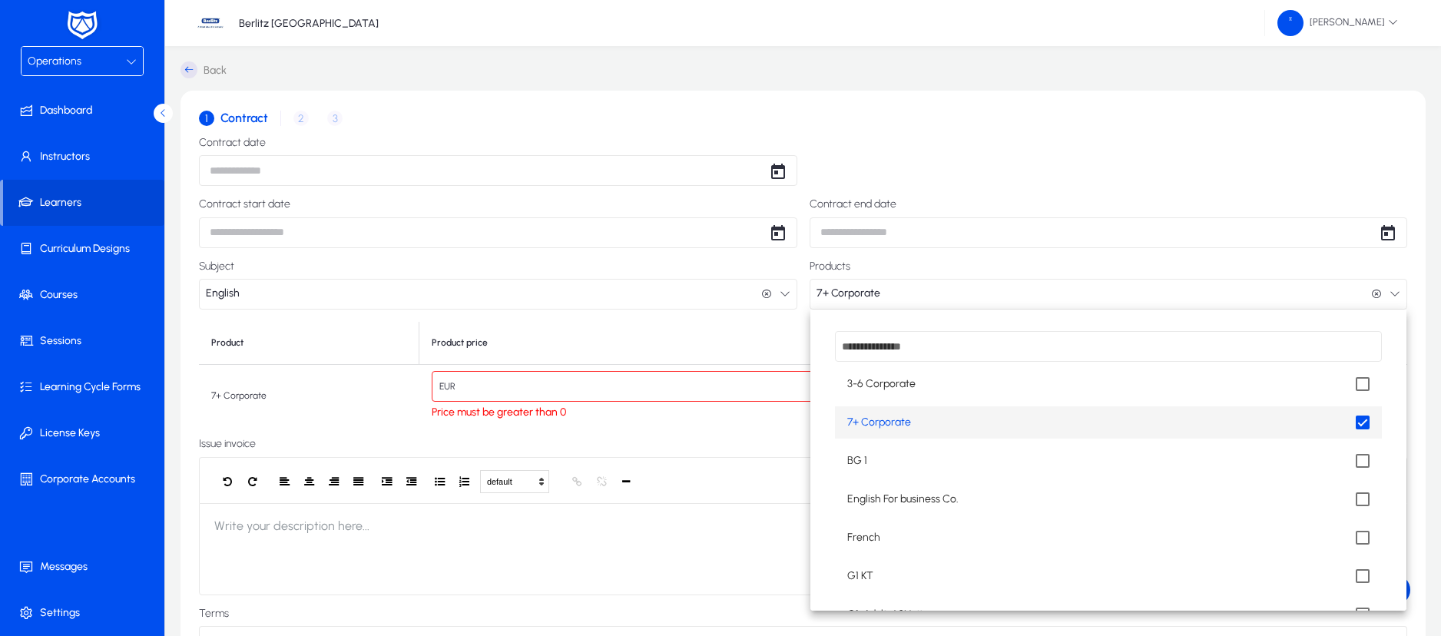
click at [521, 383] on div at bounding box center [720, 318] width 1441 height 636
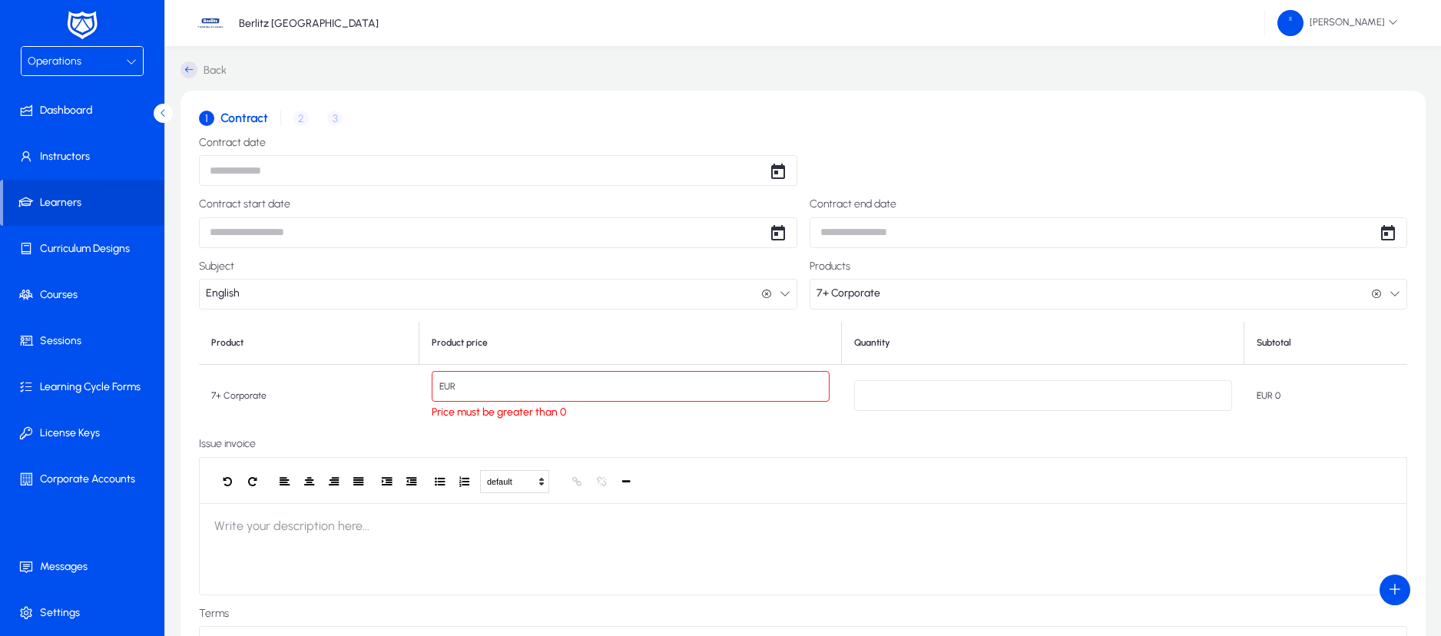
click at [508, 383] on input "*" at bounding box center [631, 386] width 399 height 31
type input "**"
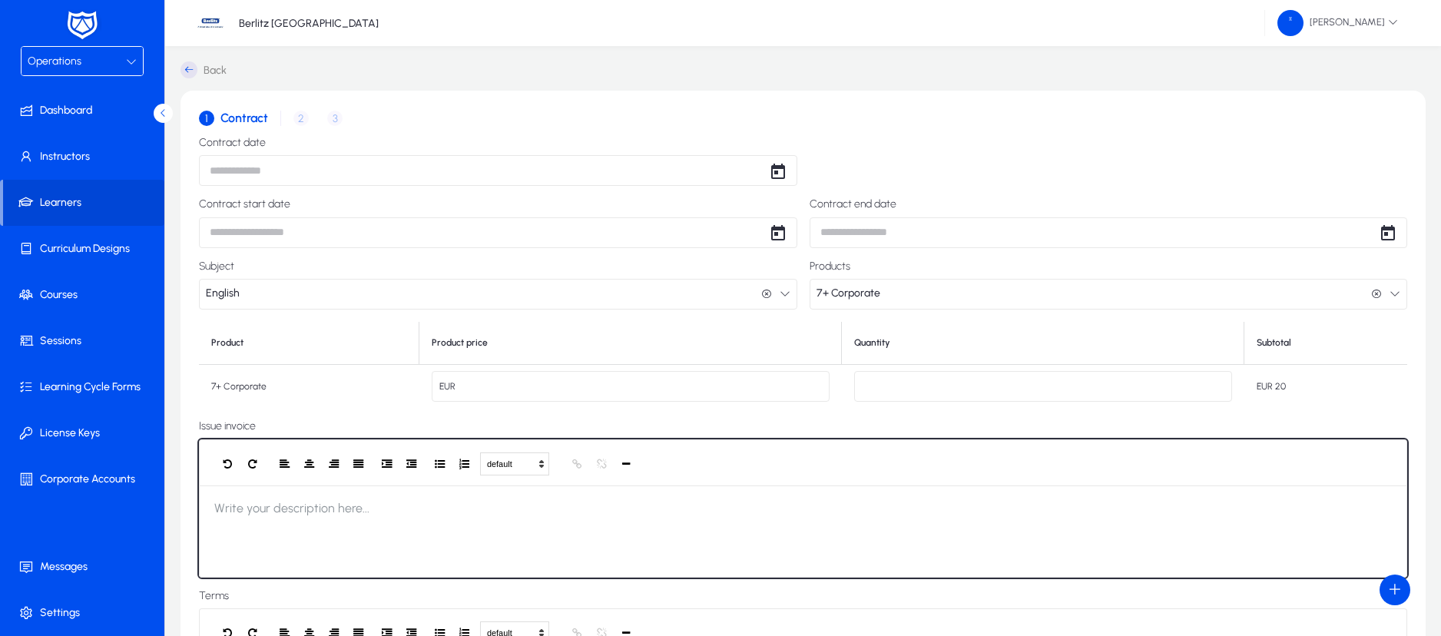
click at [1007, 522] on div at bounding box center [803, 532] width 1208 height 92
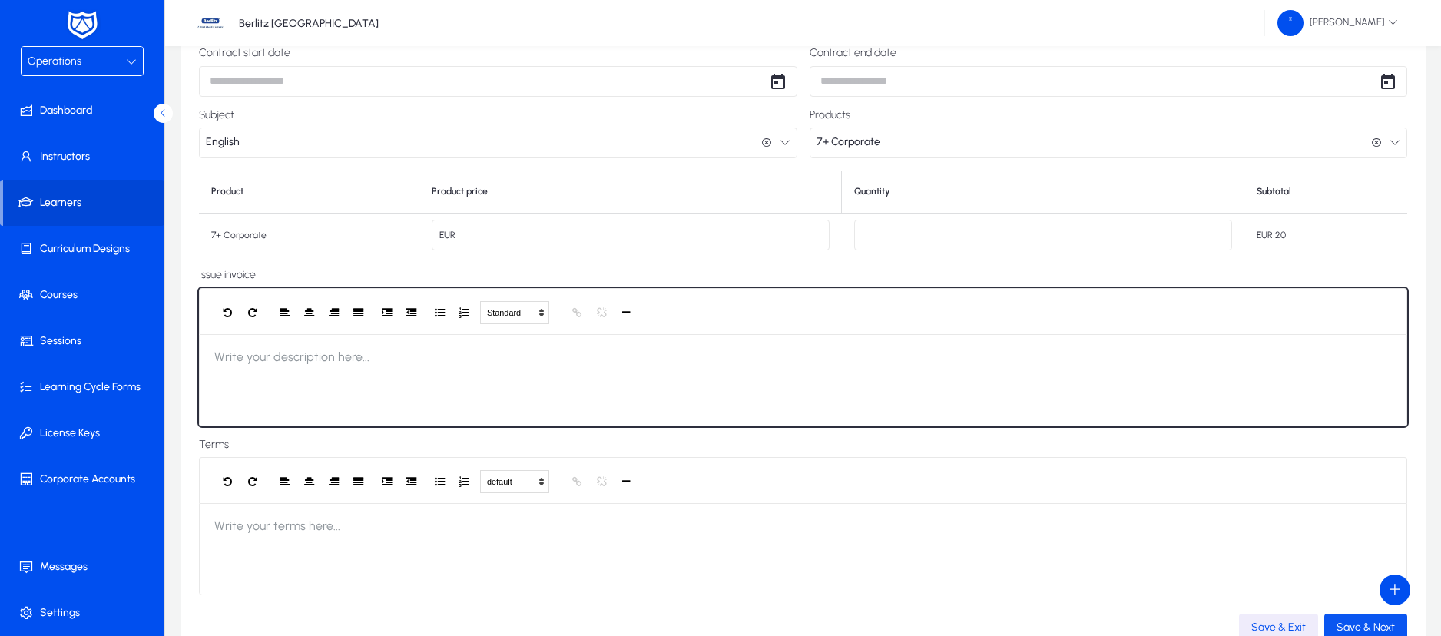
scroll to position [252, 0]
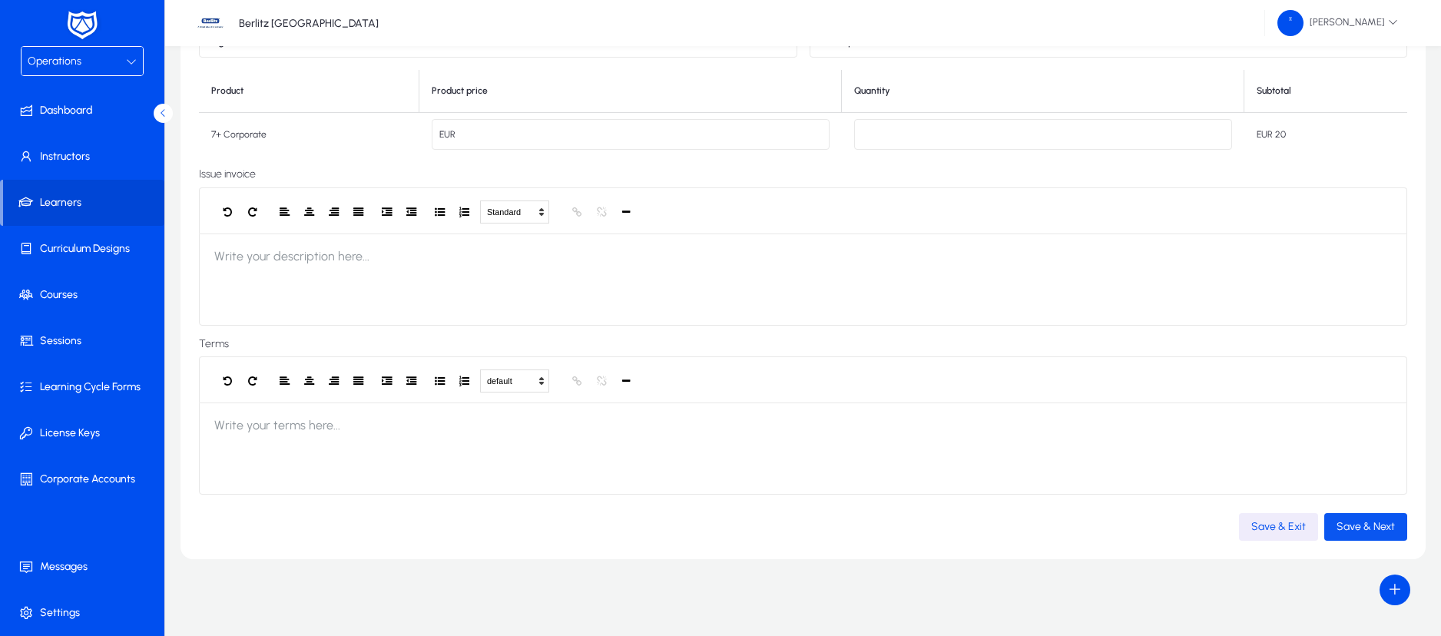
click at [1375, 525] on span "Save & Next" at bounding box center [1366, 526] width 58 height 13
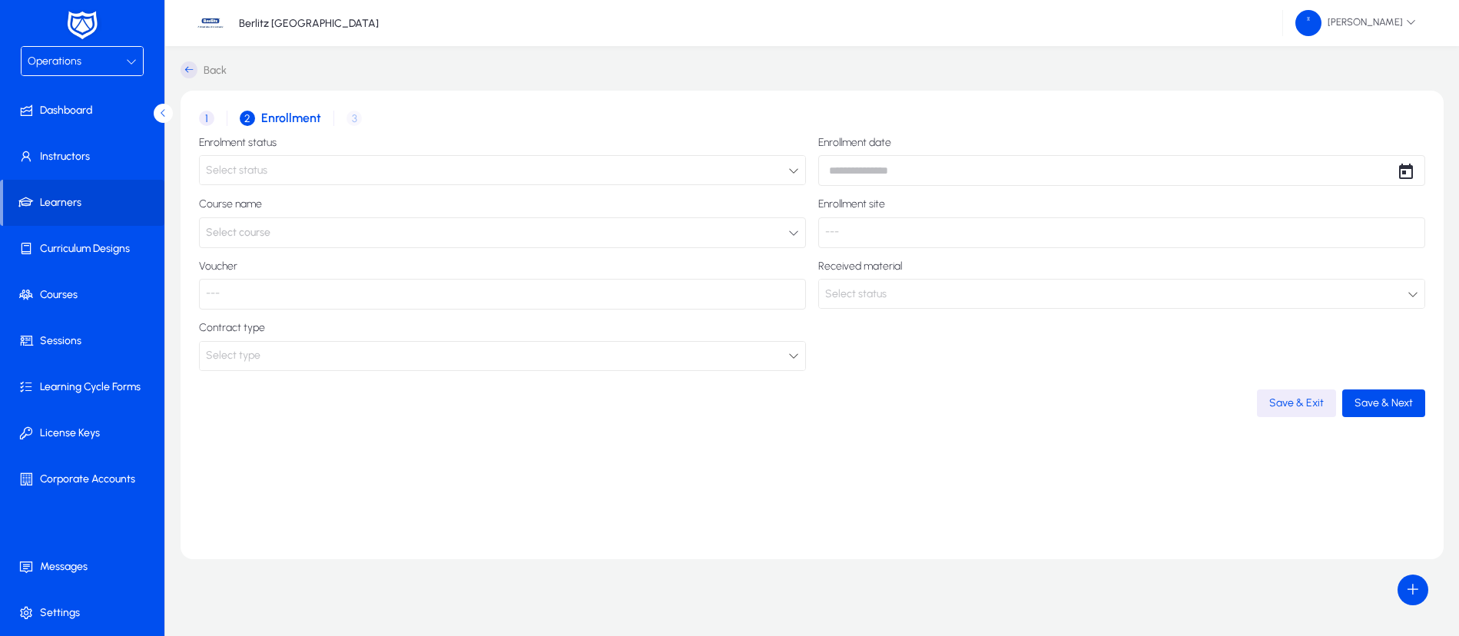
click at [328, 171] on div "Select status" at bounding box center [497, 171] width 582 height 20
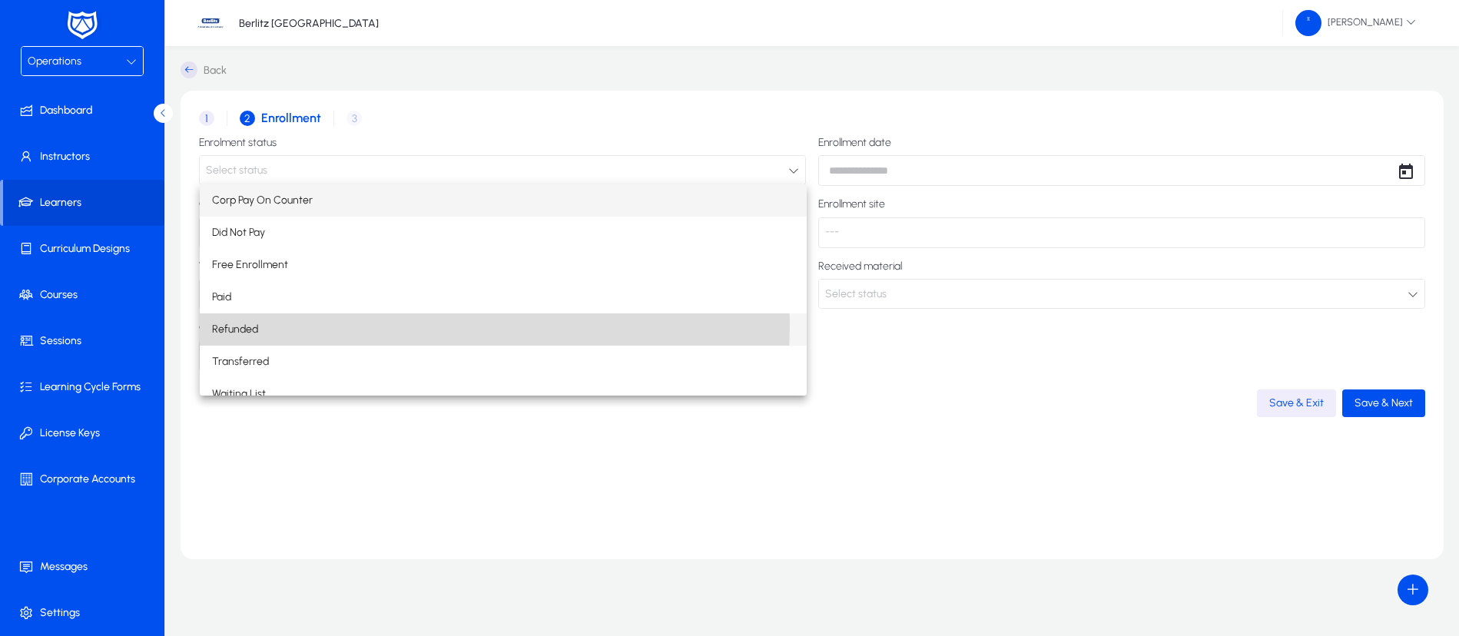
click at [296, 324] on mat-option "Refunded" at bounding box center [503, 329] width 607 height 32
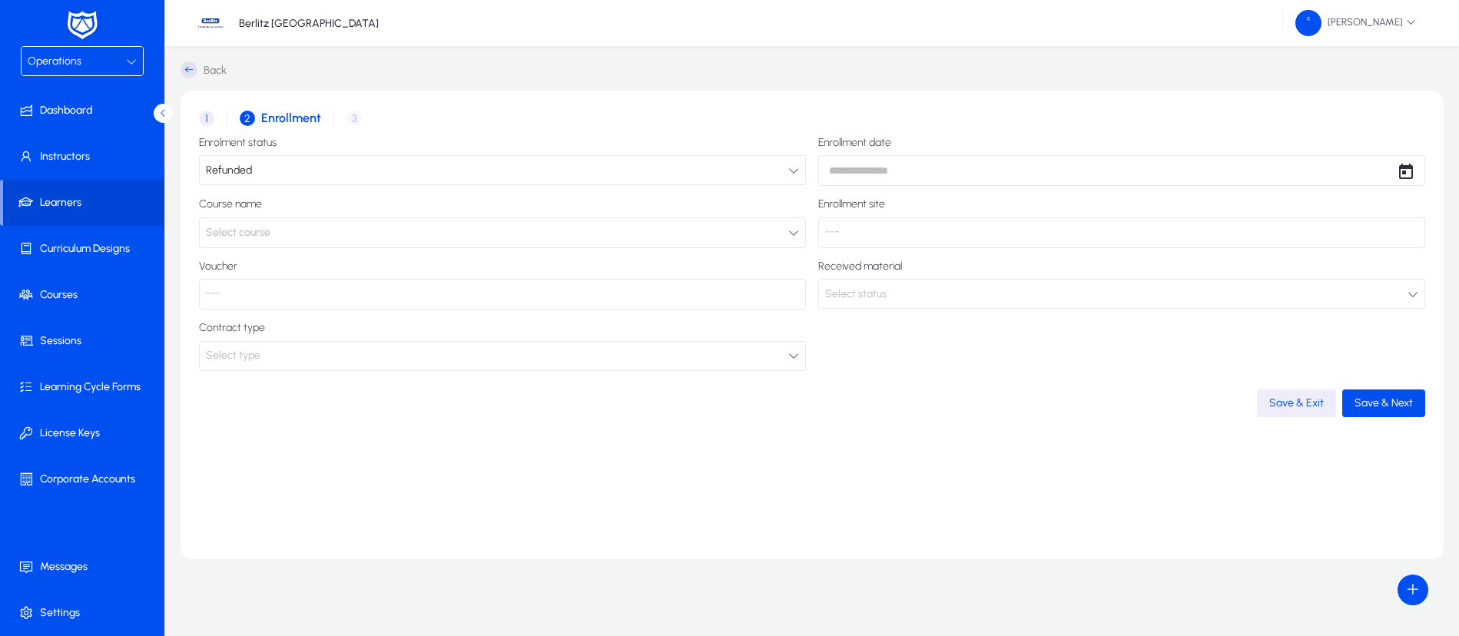
click at [888, 161] on body "Operations Dashboard Instructors Learners Curriculum Designs Courses Sessions L…" at bounding box center [729, 318] width 1459 height 636
click at [272, 161] on div at bounding box center [729, 318] width 1459 height 636
click at [273, 165] on div "Refunded" at bounding box center [497, 171] width 582 height 20
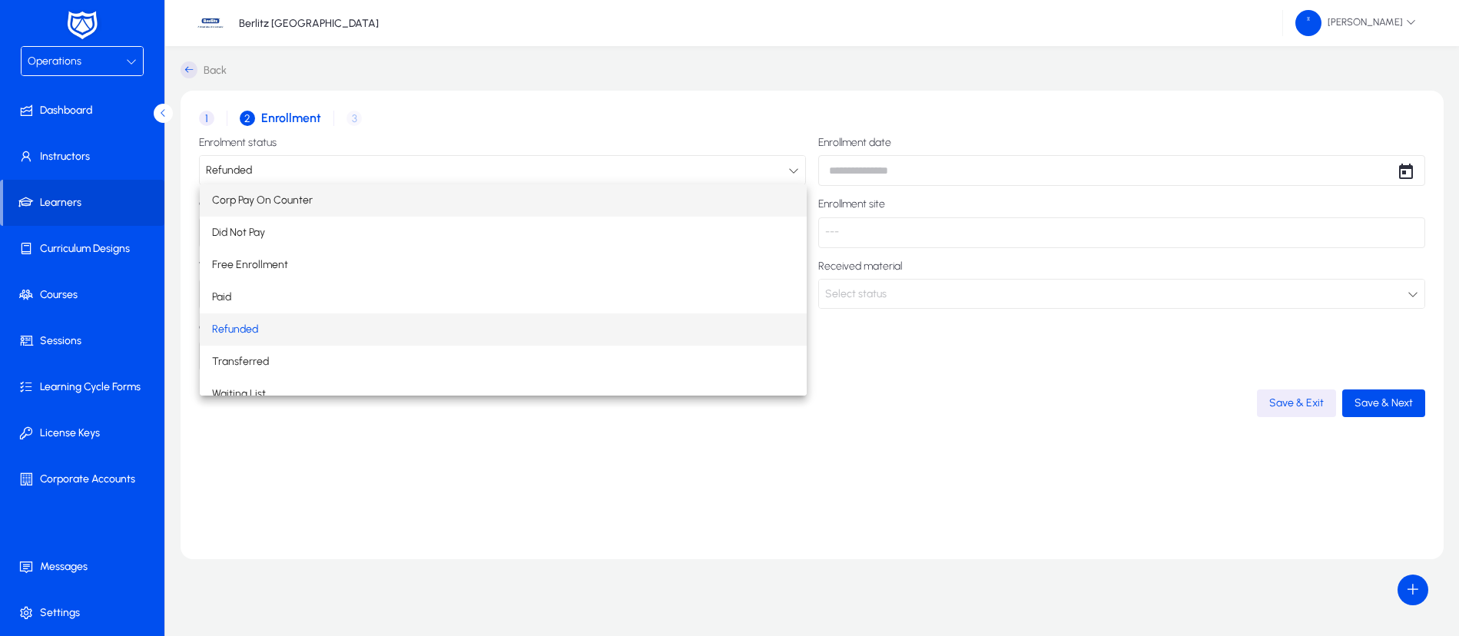
click at [324, 200] on mat-option "Corp Pay On Counter" at bounding box center [503, 200] width 607 height 32
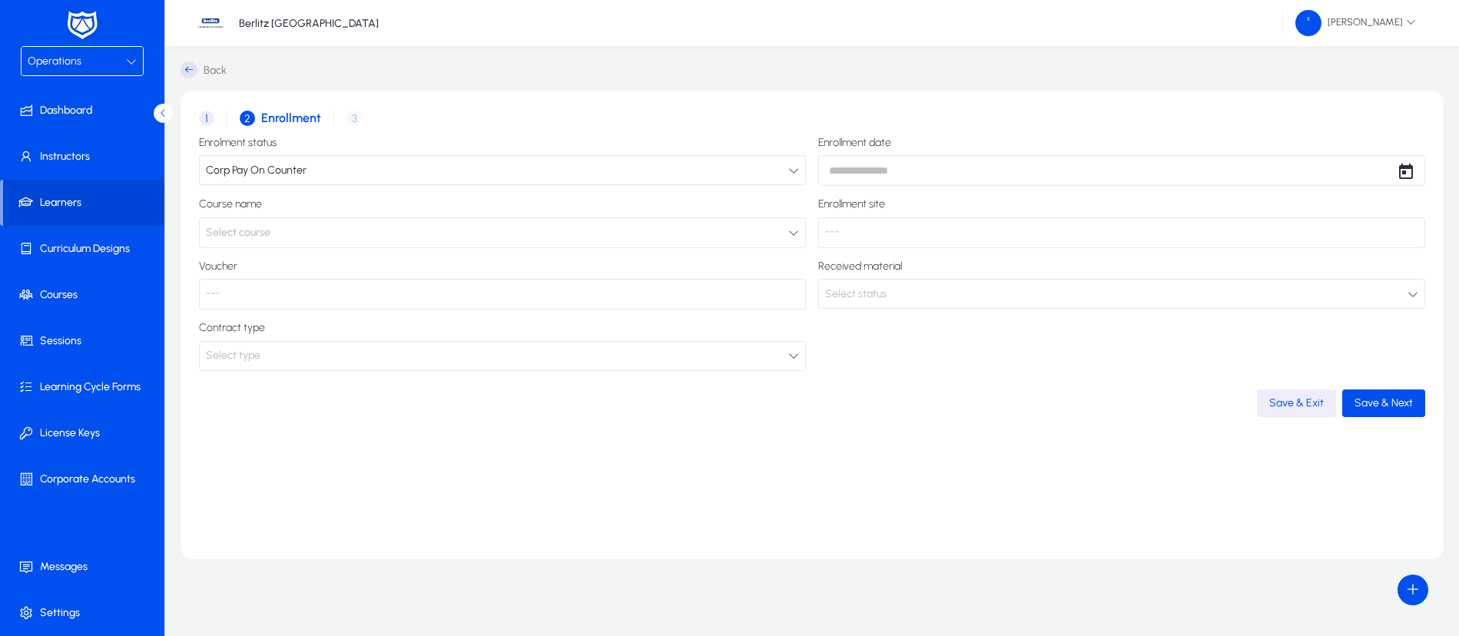
click at [280, 215] on div "Course name Select course" at bounding box center [502, 222] width 607 height 49
click at [283, 230] on button "Select course" at bounding box center [502, 232] width 607 height 31
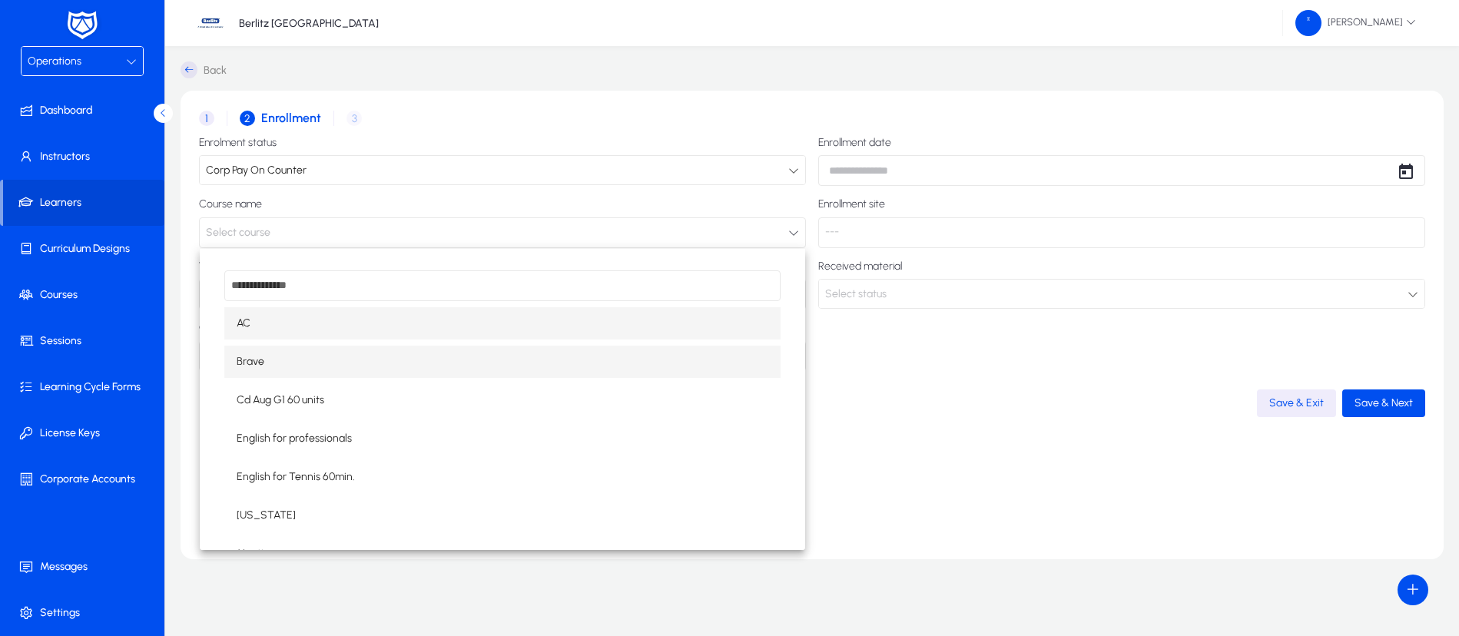
click at [280, 362] on mat-option "Brave" at bounding box center [502, 362] width 556 height 32
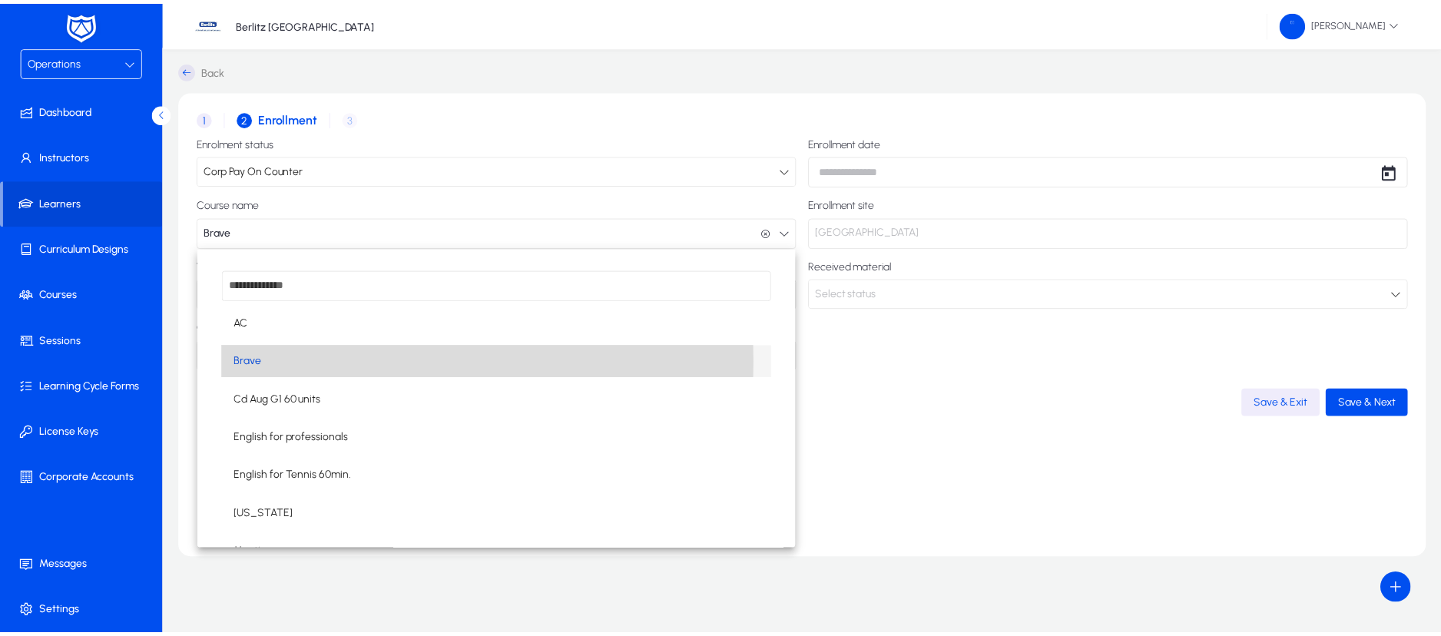
scroll to position [1, 0]
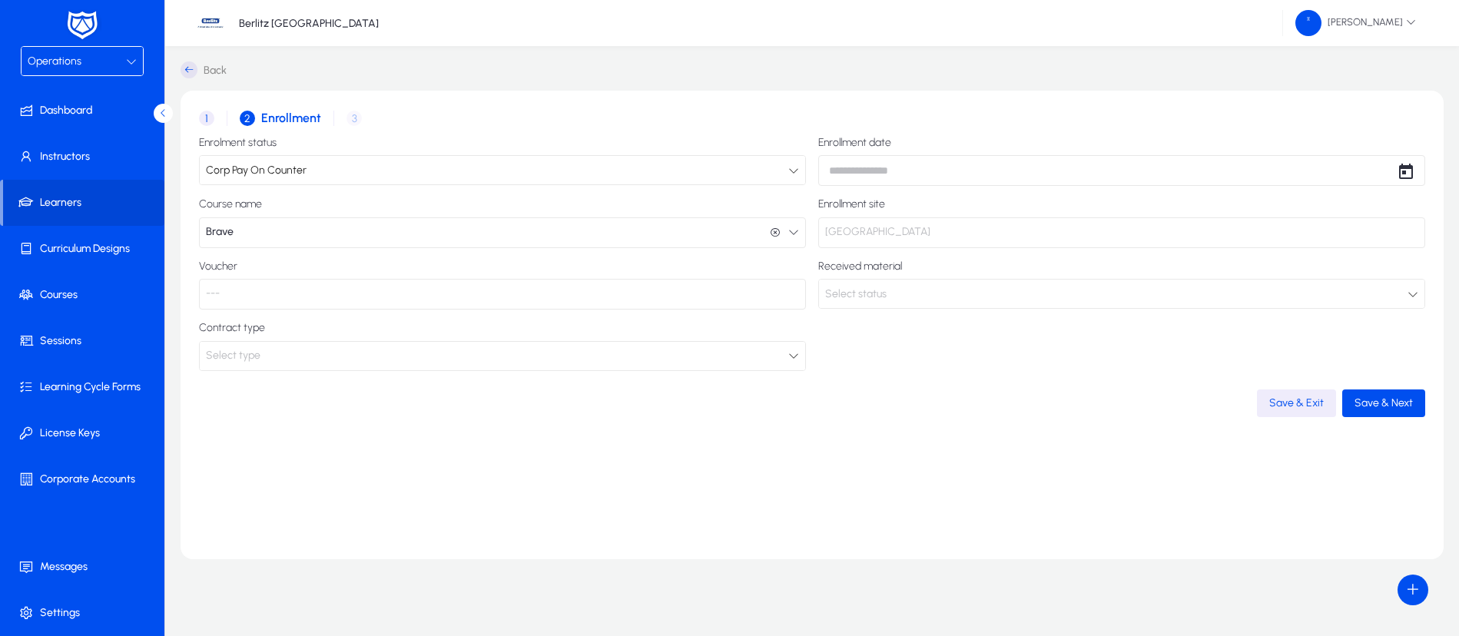
click at [353, 118] on div "1 Contract 2 Enrollment 3 Invoice details" at bounding box center [812, 118] width 1226 height 37
click at [1016, 172] on body "Operations Dashboard Instructors Learners Curriculum Designs Courses Sessions L…" at bounding box center [729, 318] width 1459 height 636
click at [870, 344] on span "11" at bounding box center [871, 344] width 28 height 28
type input "**********"
click at [310, 355] on div "Select type" at bounding box center [497, 356] width 582 height 20
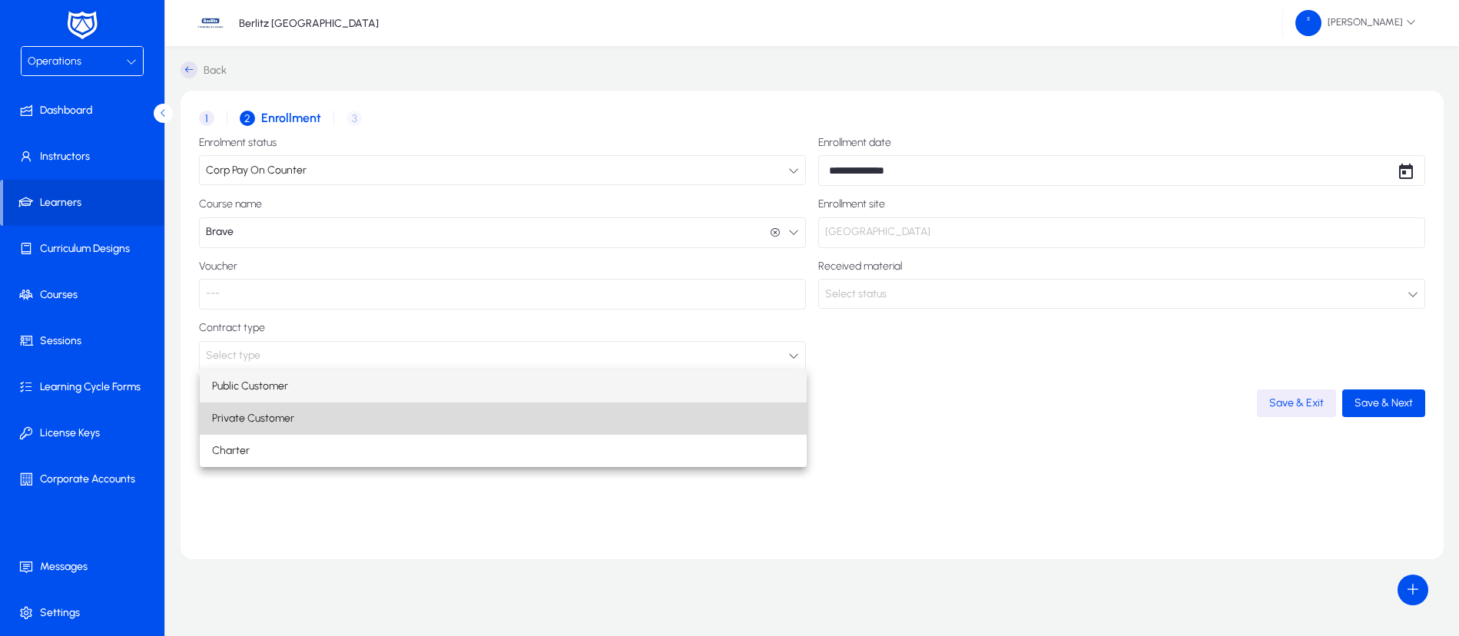
click at [307, 413] on mat-option "Private Customer" at bounding box center [503, 419] width 607 height 32
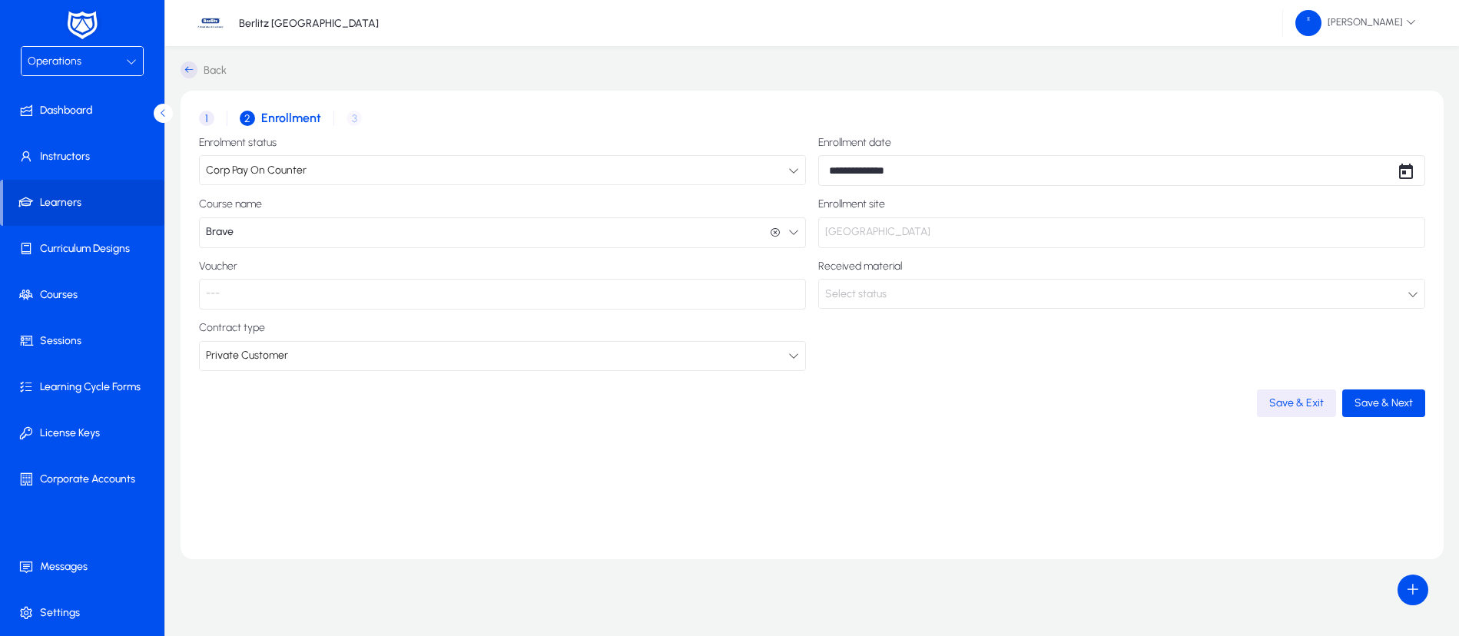
click at [350, 115] on div "1 Contract 2 Enrollment 3 Invoice details" at bounding box center [812, 118] width 1226 height 37
click at [1388, 403] on span "Save & Next" at bounding box center [1383, 402] width 58 height 13
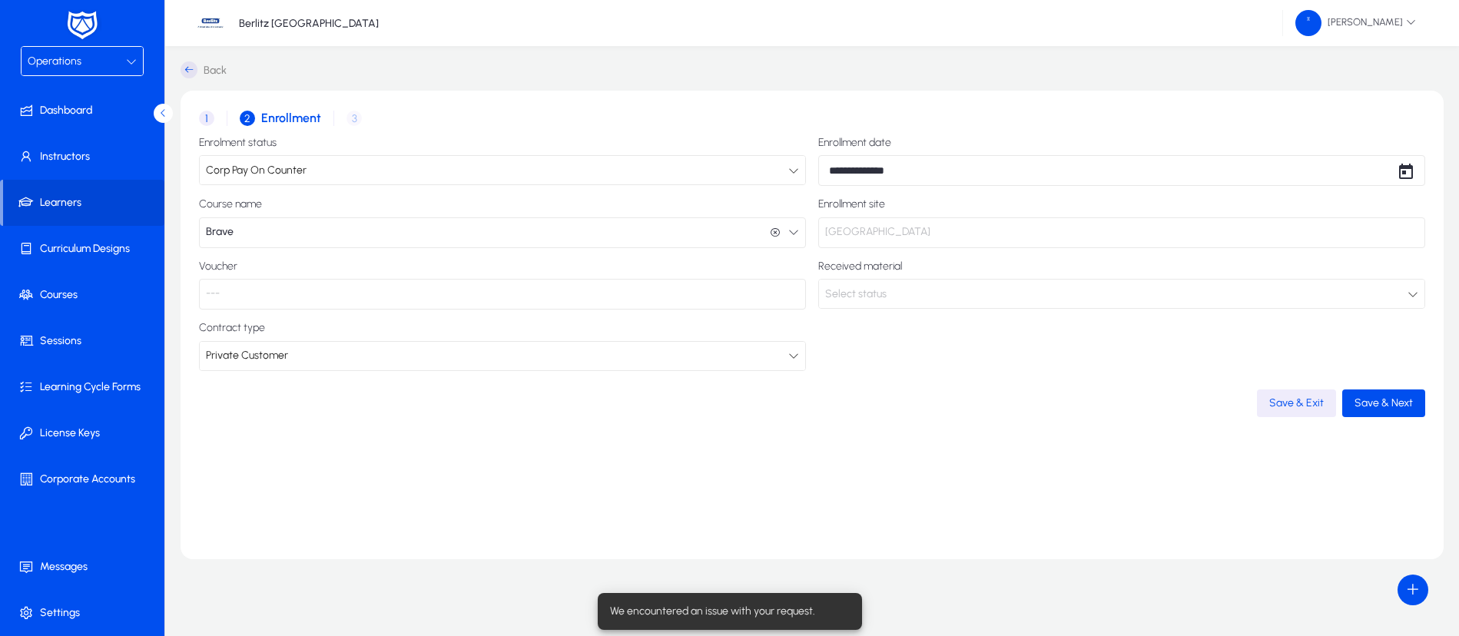
click at [350, 121] on div "1 Contract 2 Enrollment 3 Invoice details" at bounding box center [812, 118] width 1226 height 37
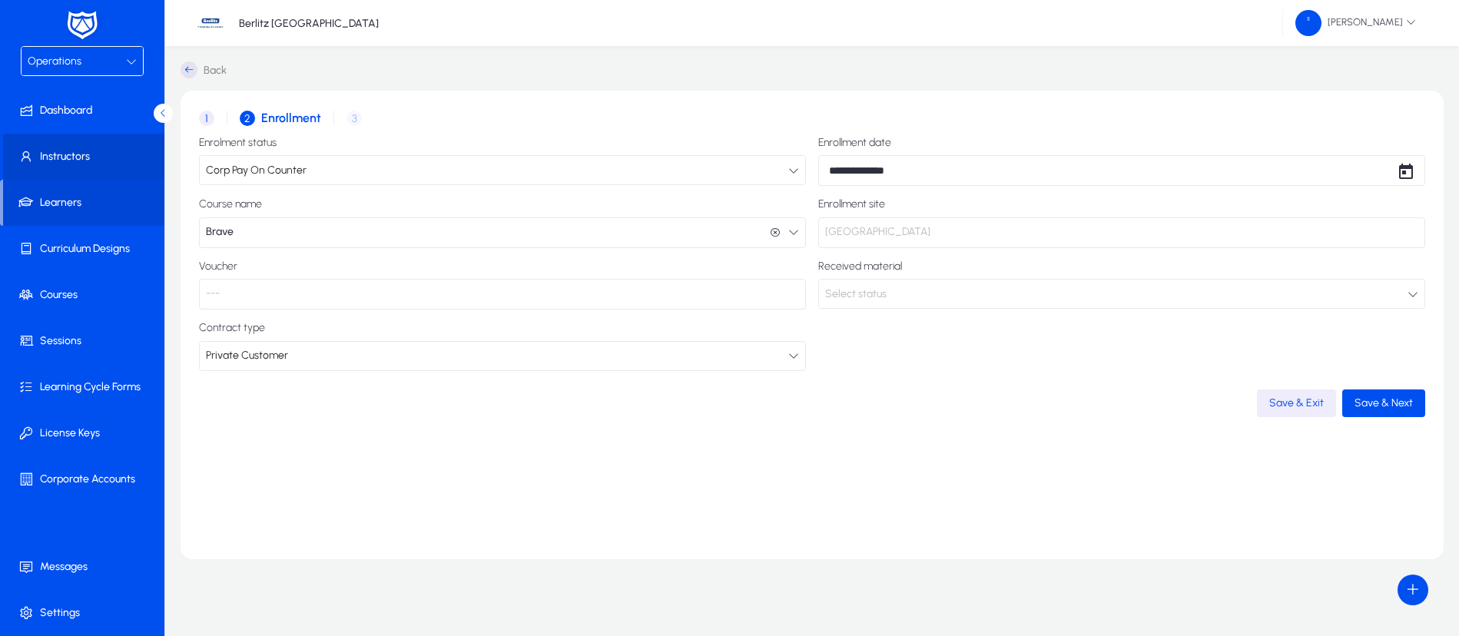
click at [94, 156] on span "Instructors" at bounding box center [85, 156] width 164 height 15
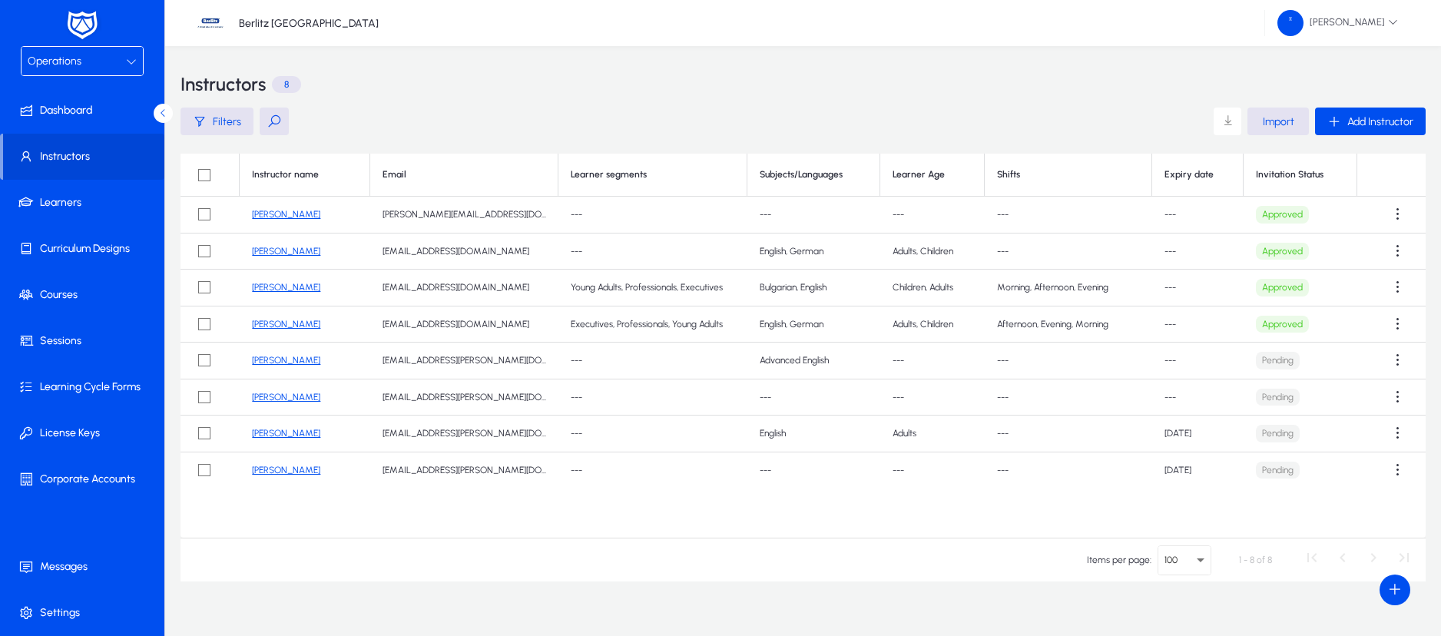
click at [277, 210] on link "[PERSON_NAME]" at bounding box center [286, 214] width 68 height 11
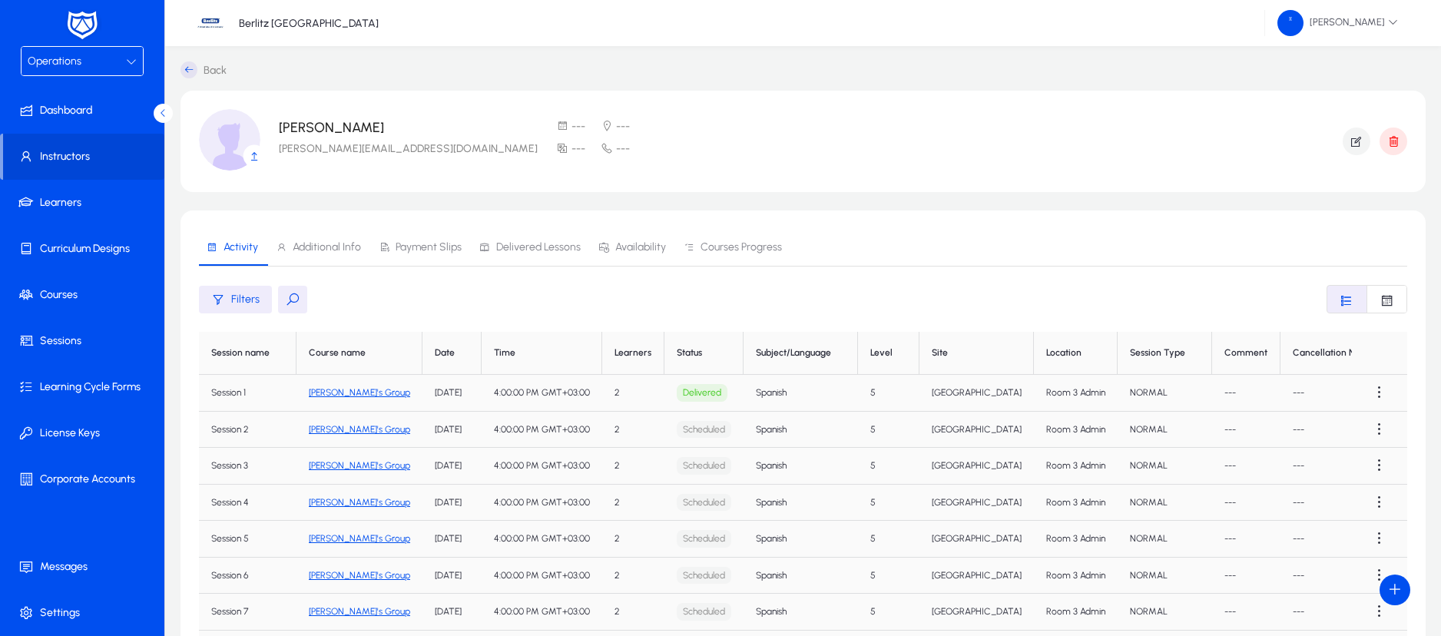
click at [315, 246] on span "Additional Info" at bounding box center [327, 247] width 68 height 11
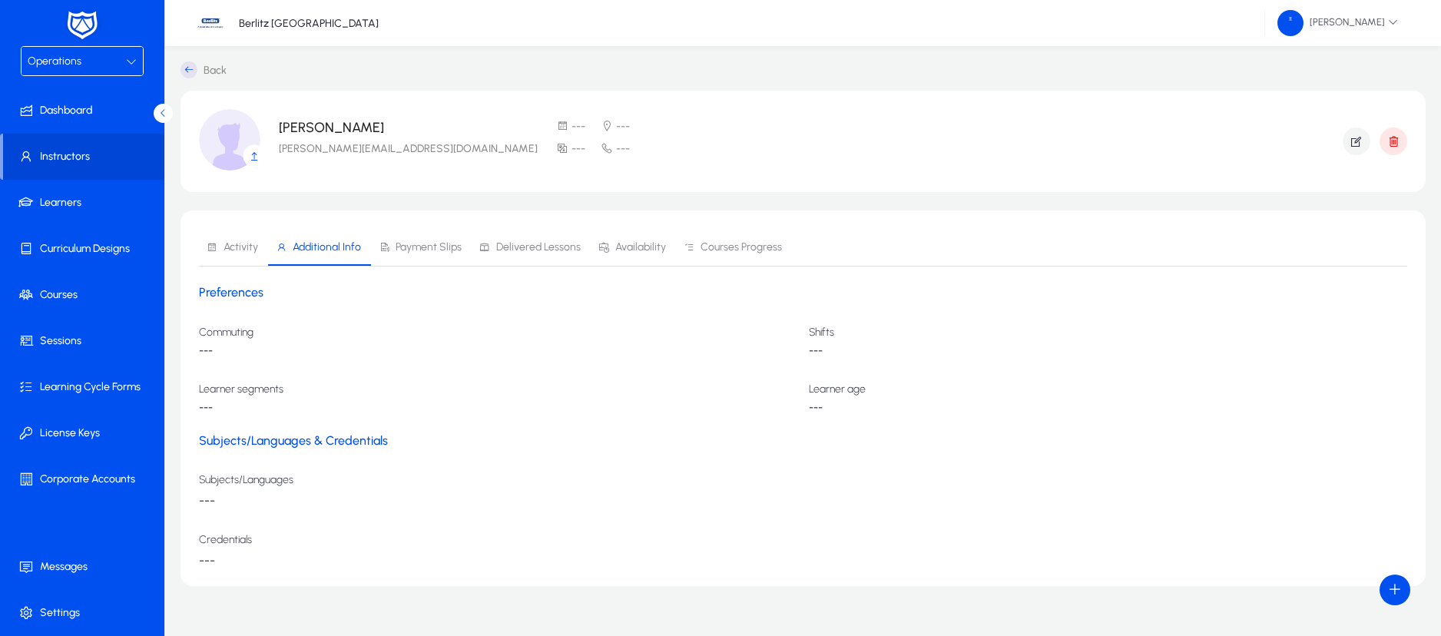
click at [412, 247] on span "Payment Slips" at bounding box center [429, 247] width 66 height 11
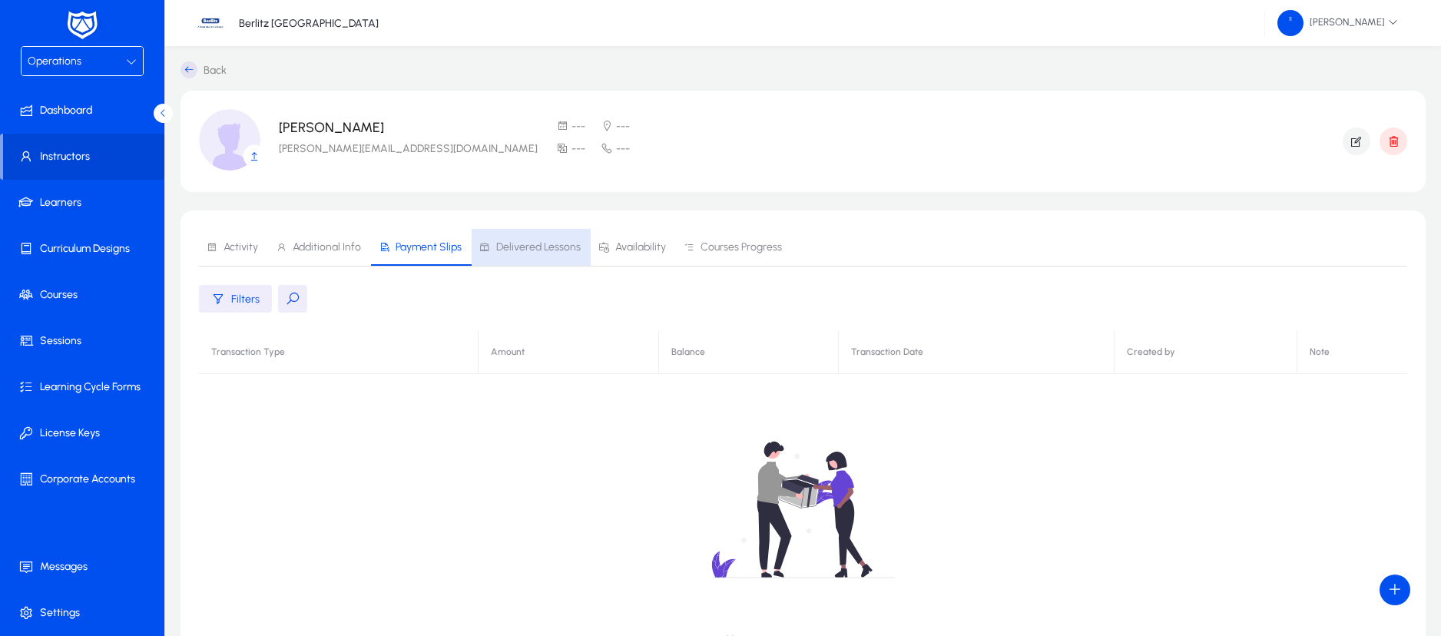
click at [535, 245] on span "Delivered Lessons" at bounding box center [538, 247] width 85 height 11
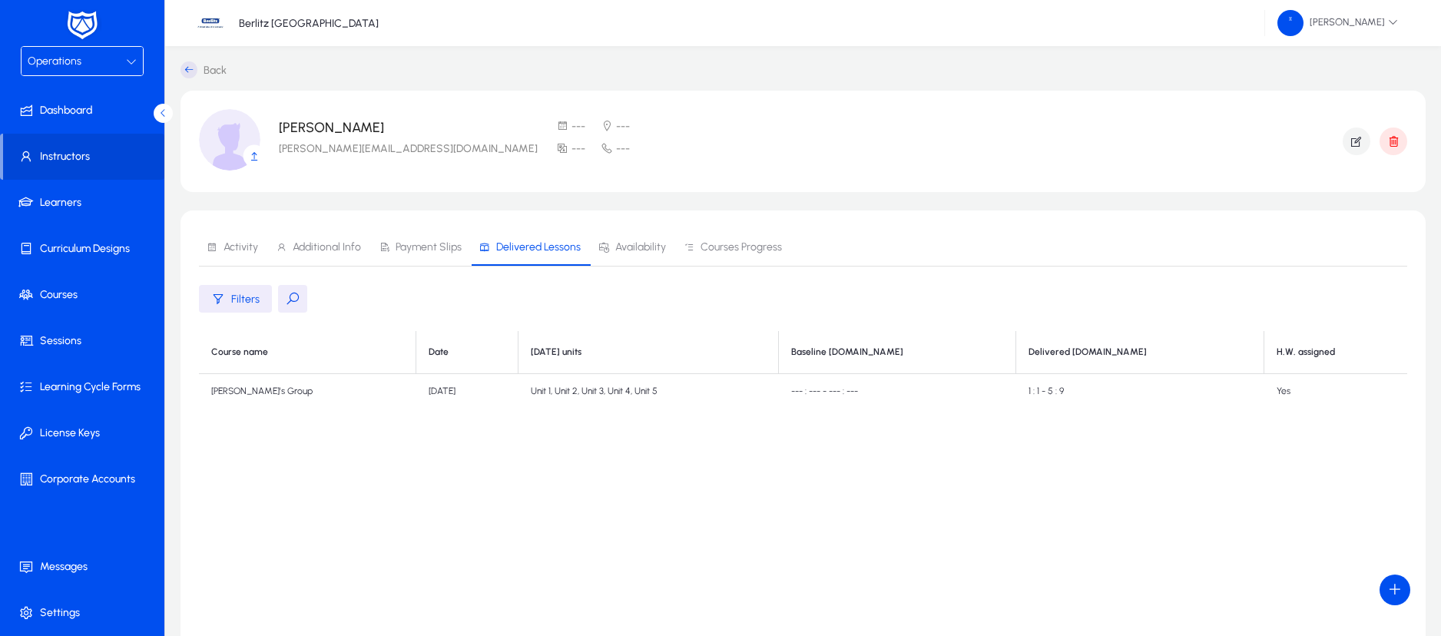
click at [651, 249] on span "Availability" at bounding box center [640, 247] width 51 height 11
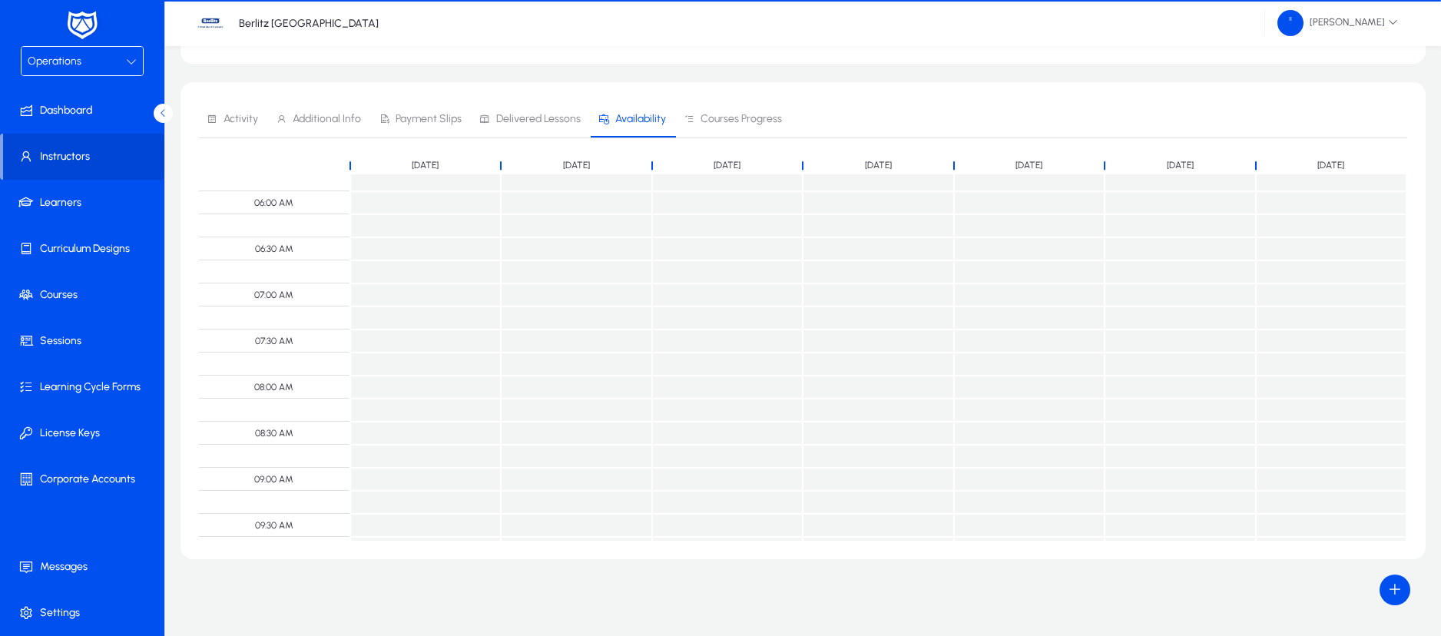
scroll to position [549, 0]
